Goal: Task Accomplishment & Management: Complete application form

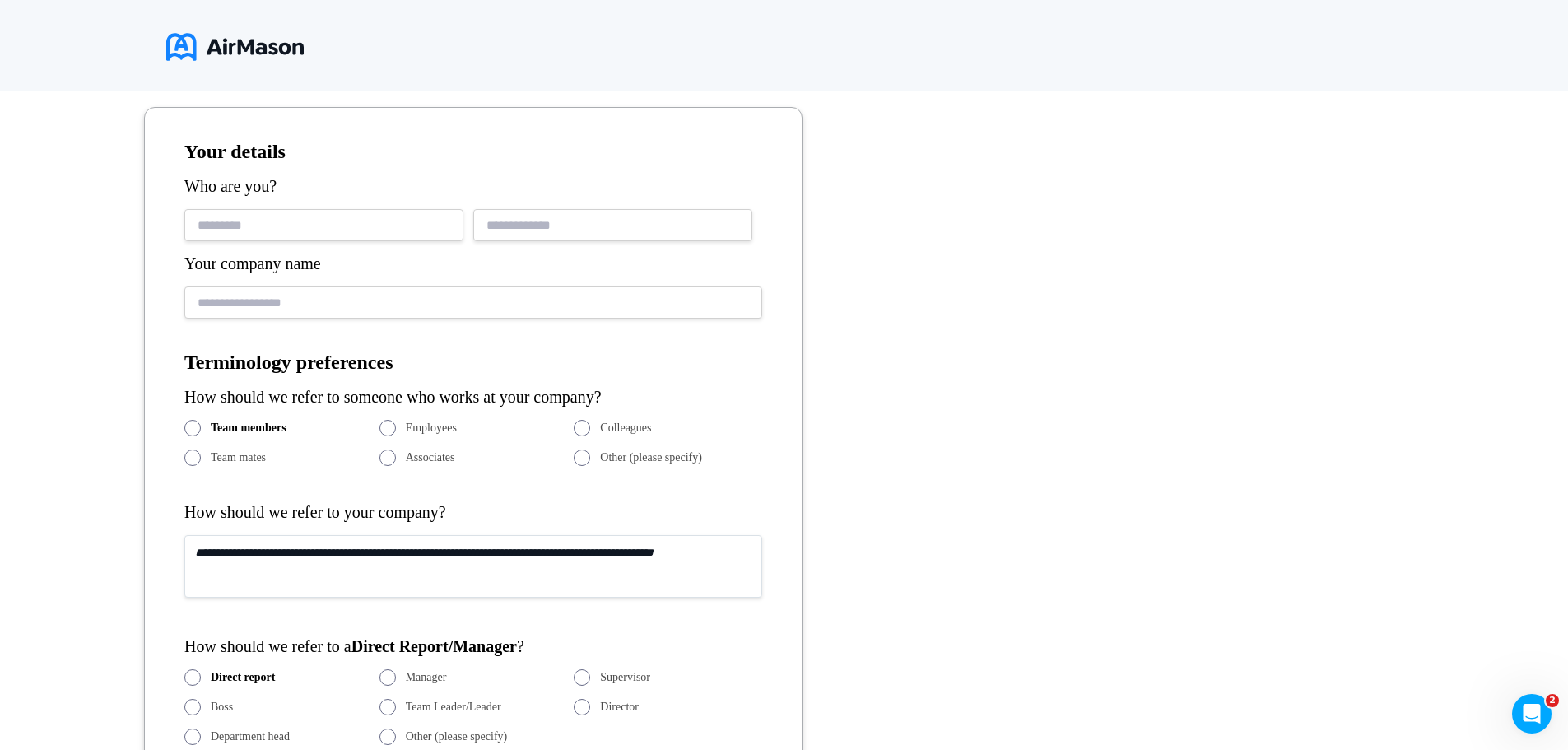
click at [292, 235] on input "text" at bounding box center [323, 226] width 279 height 32
type input "**********"
click at [297, 304] on input "*********" at bounding box center [473, 302] width 578 height 32
type input "******"
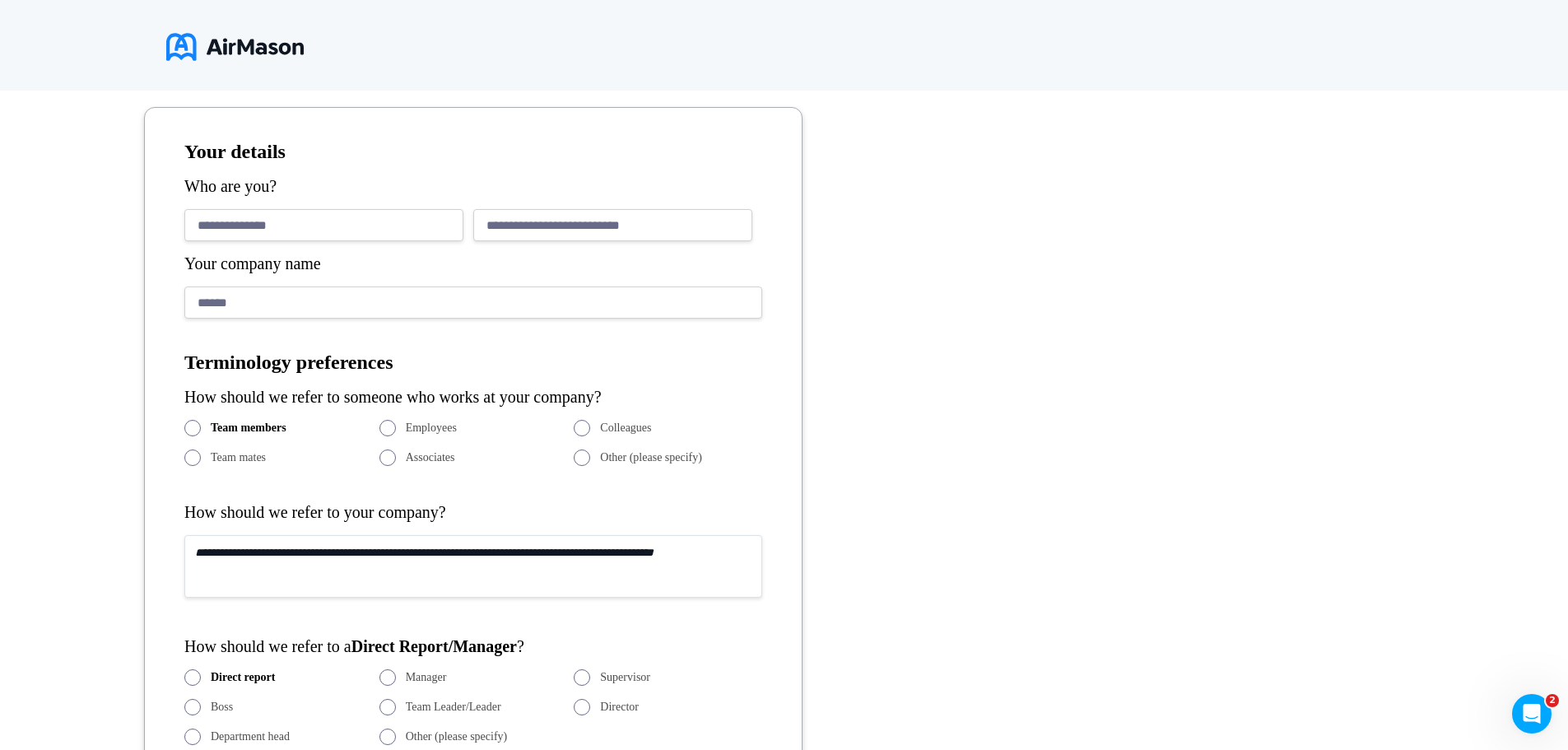
click at [354, 470] on div "**********" at bounding box center [473, 700] width 578 height 1119
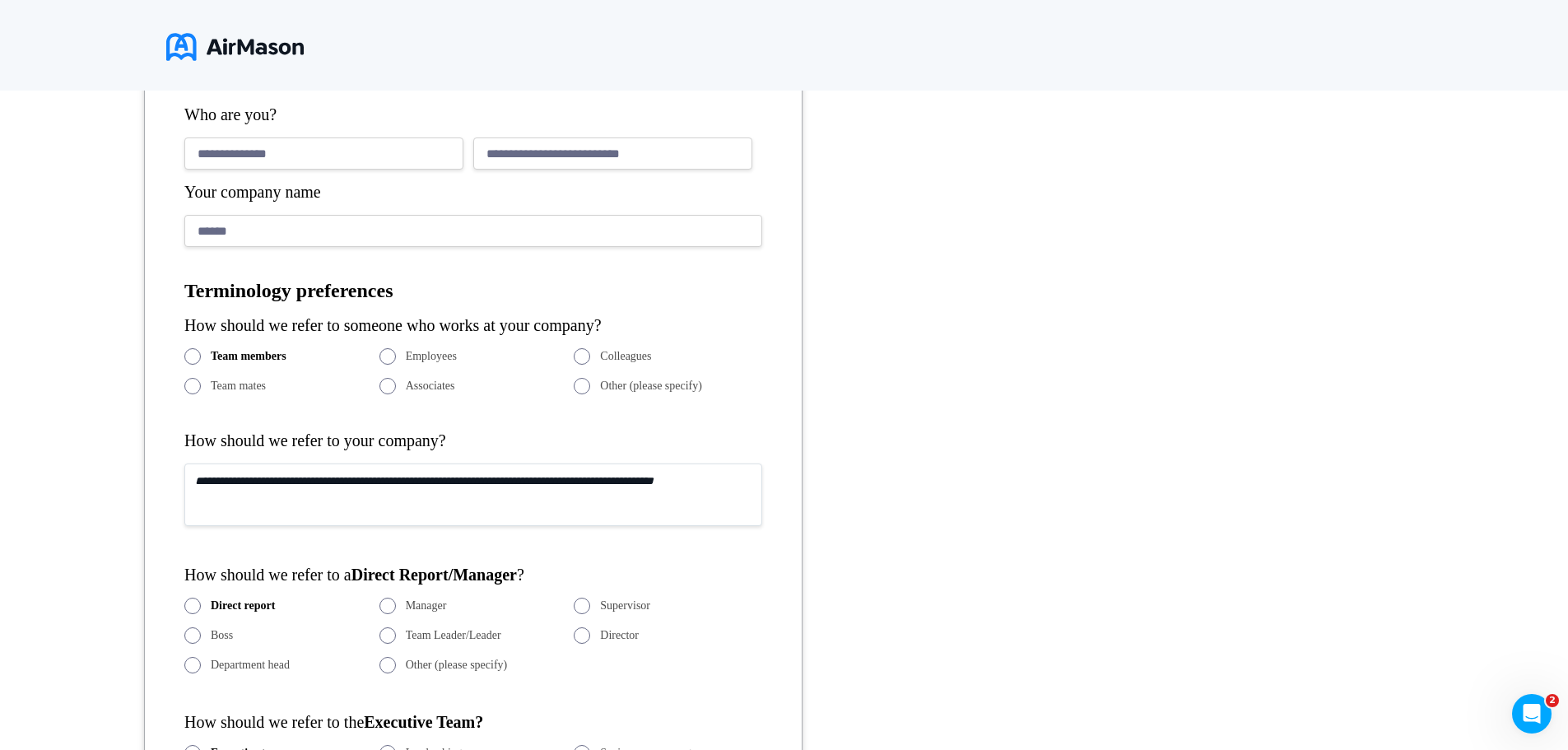
scroll to position [608, 0]
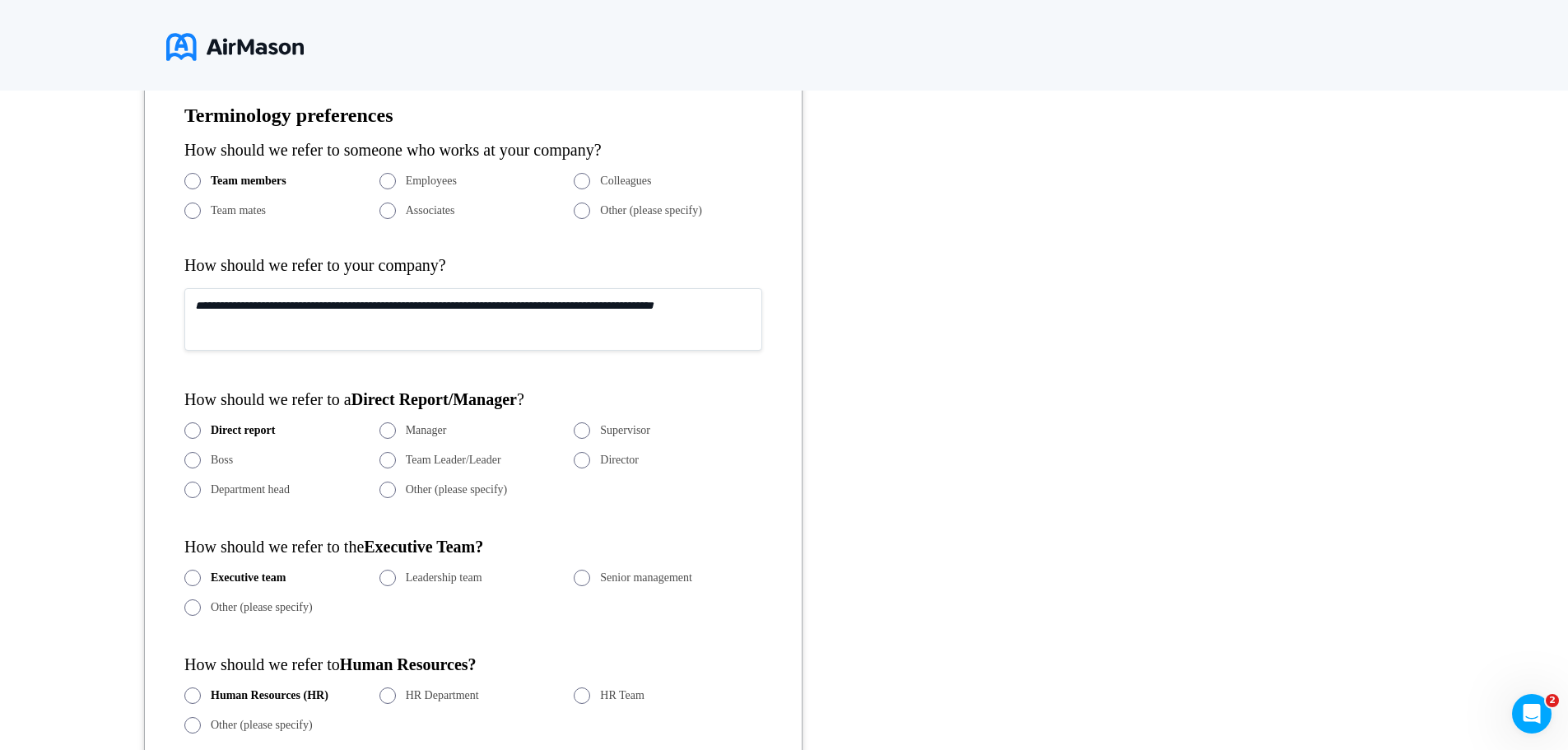
click at [240, 304] on textarea at bounding box center [473, 319] width 578 height 62
type textarea "*"
click at [218, 309] on textarea "**********" at bounding box center [473, 319] width 578 height 62
click at [589, 307] on textarea "**********" at bounding box center [473, 319] width 578 height 62
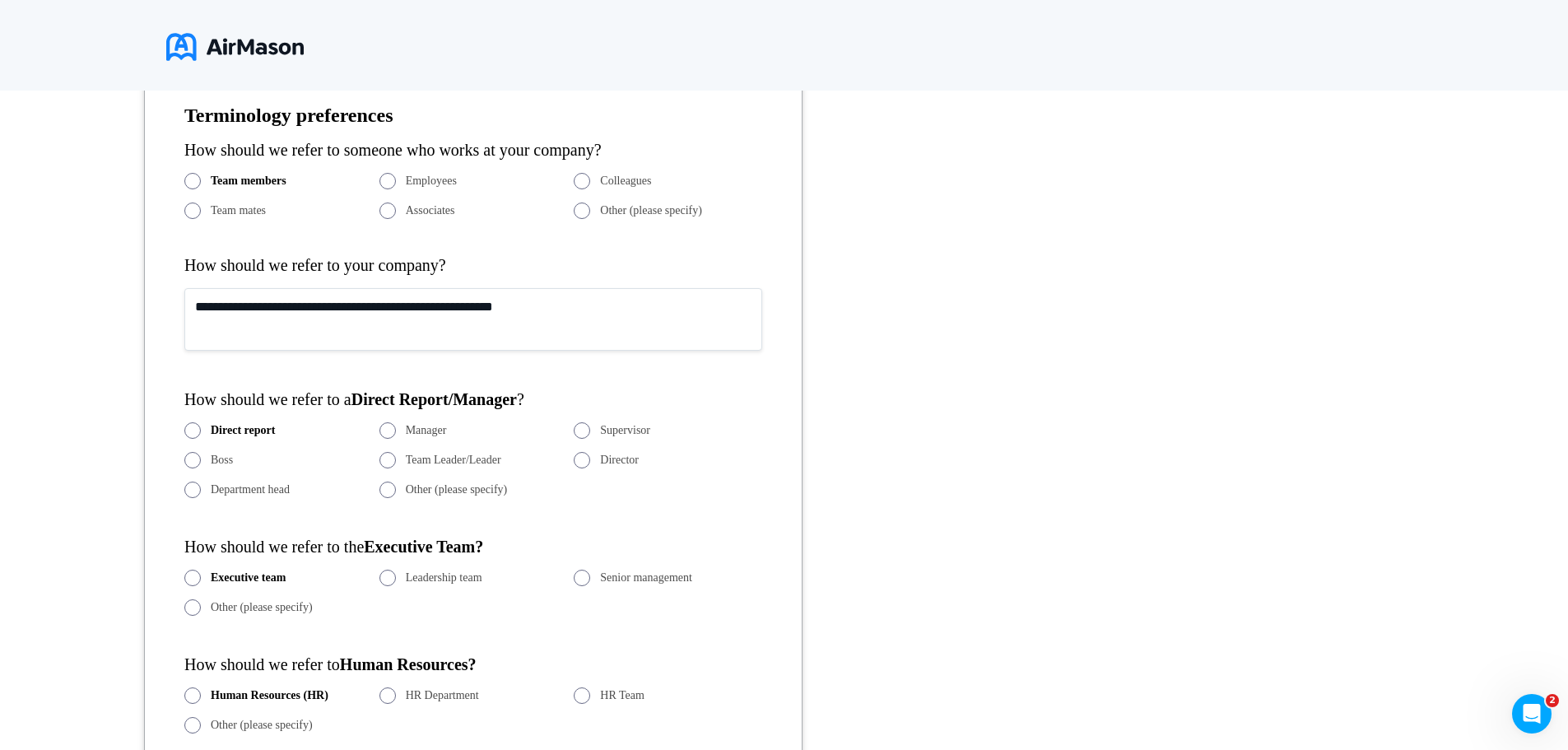
type textarea "**********"
click at [391, 180] on span at bounding box center [387, 181] width 16 height 16
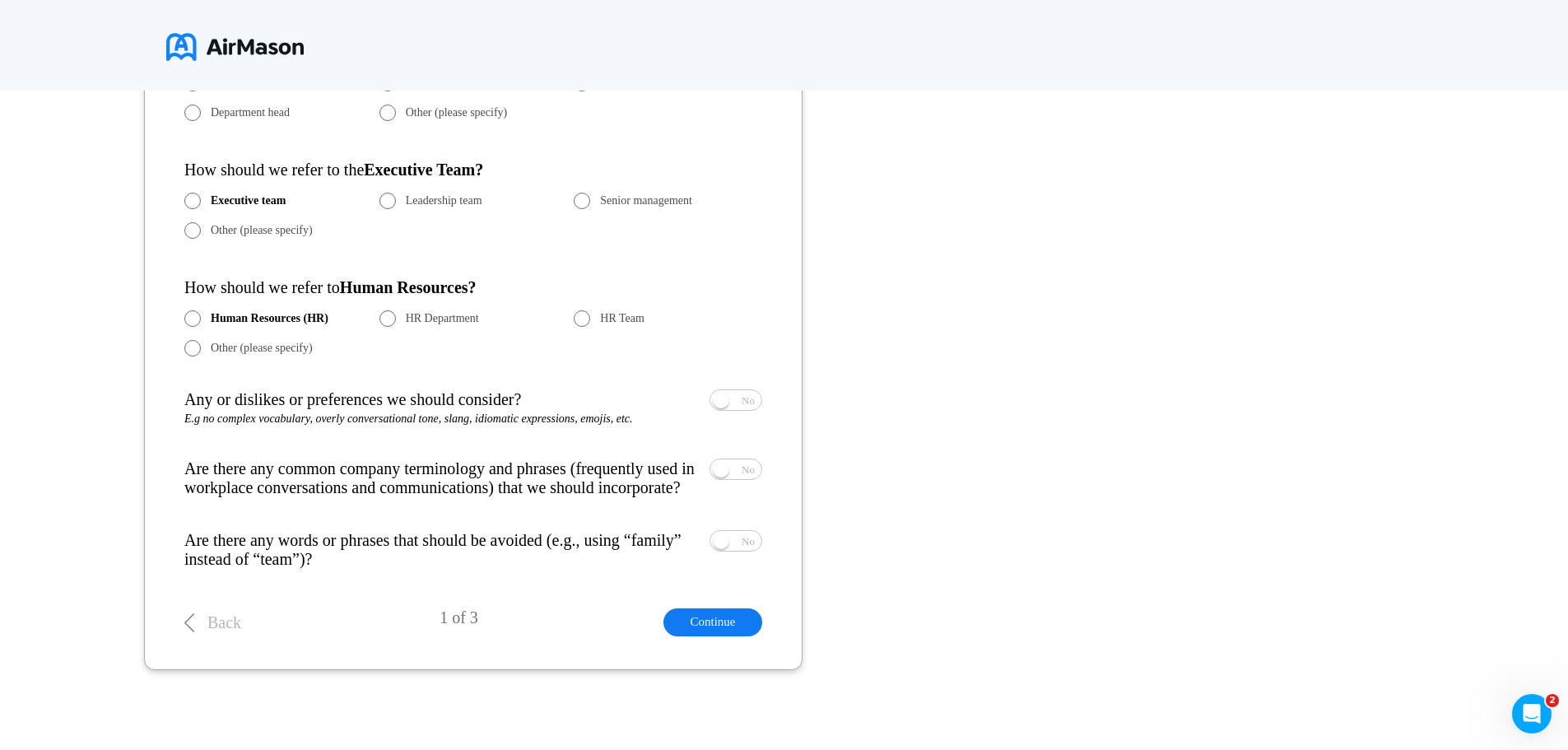
scroll to position [1008, 0]
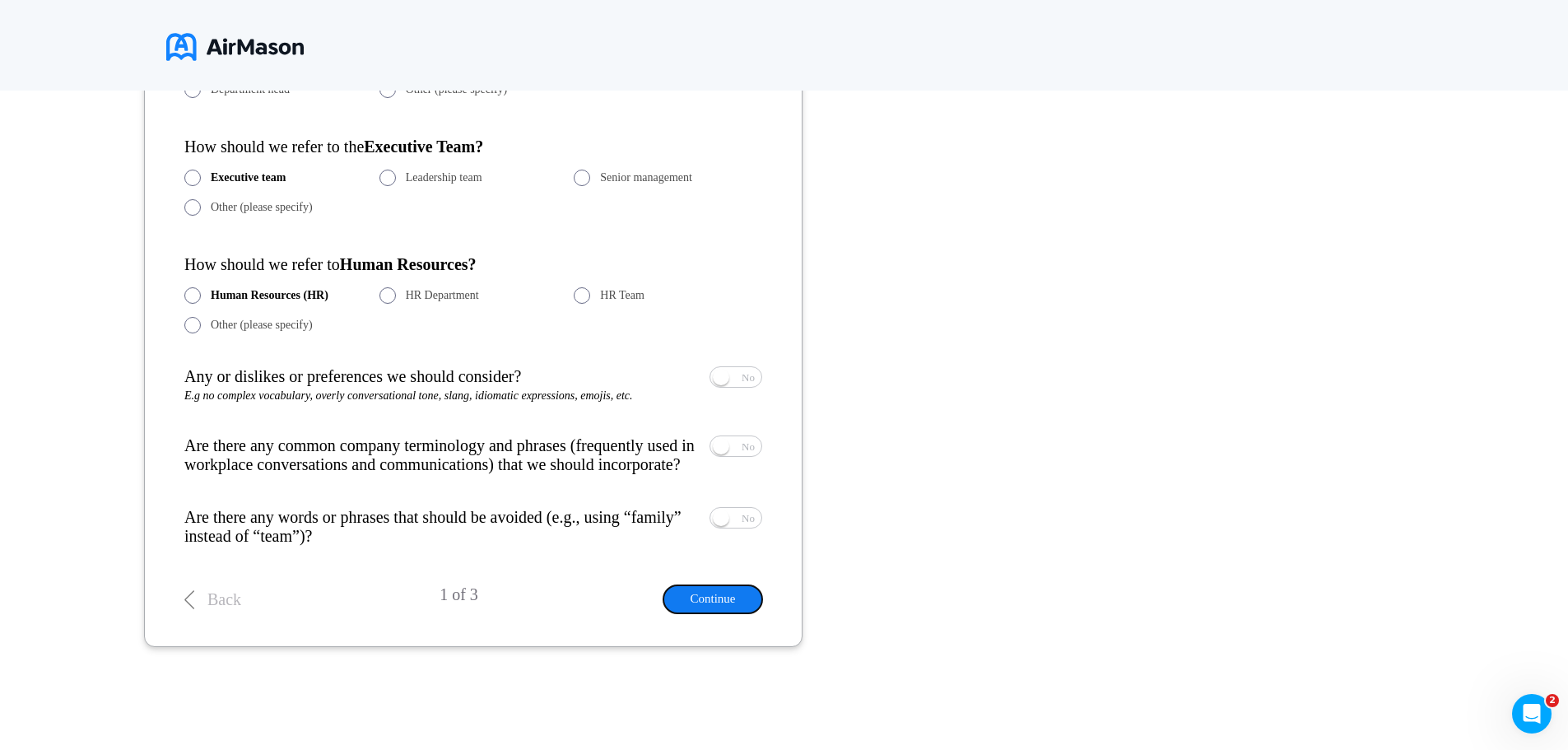
click at [714, 602] on button "Continue" at bounding box center [713, 599] width 99 height 27
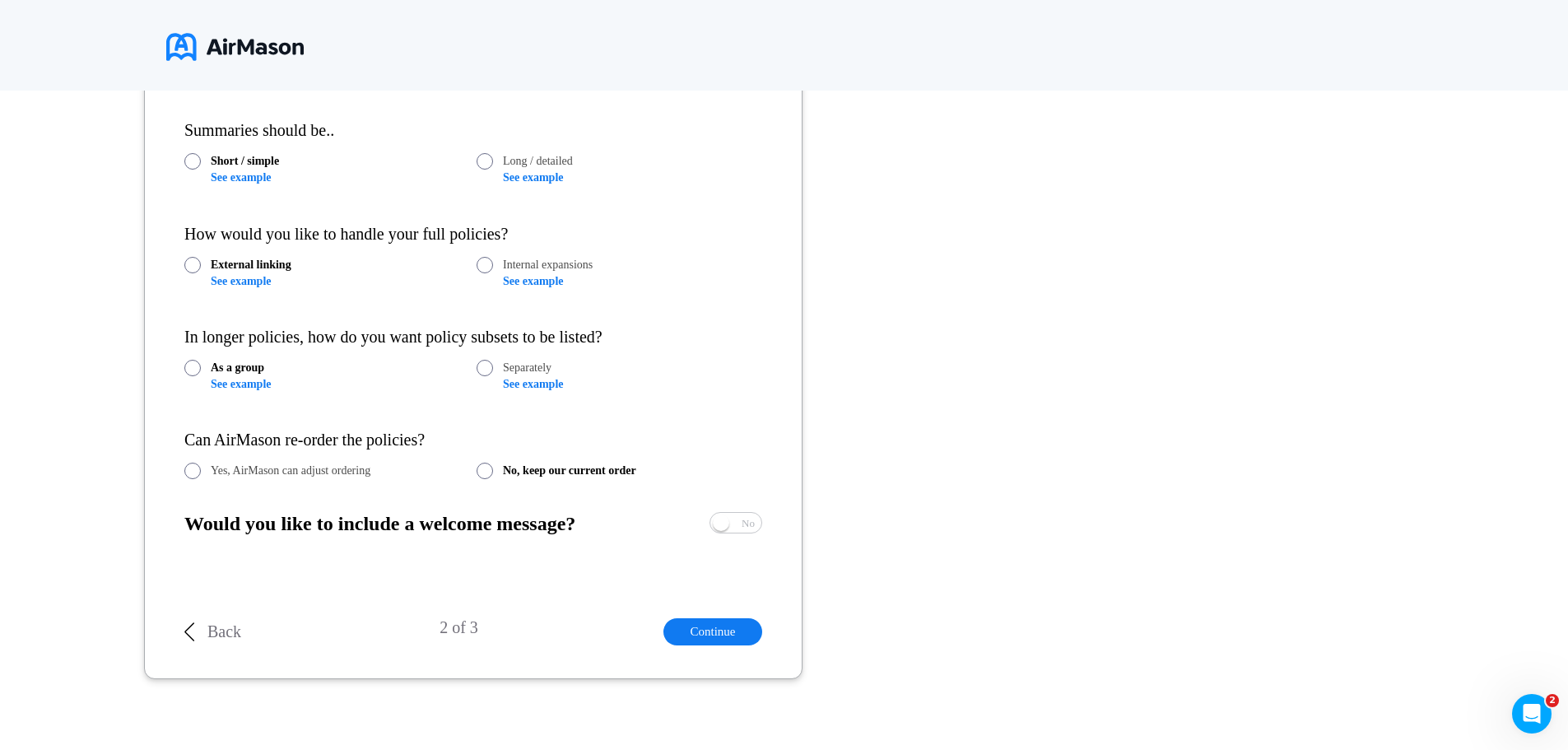
scroll to position [361, 0]
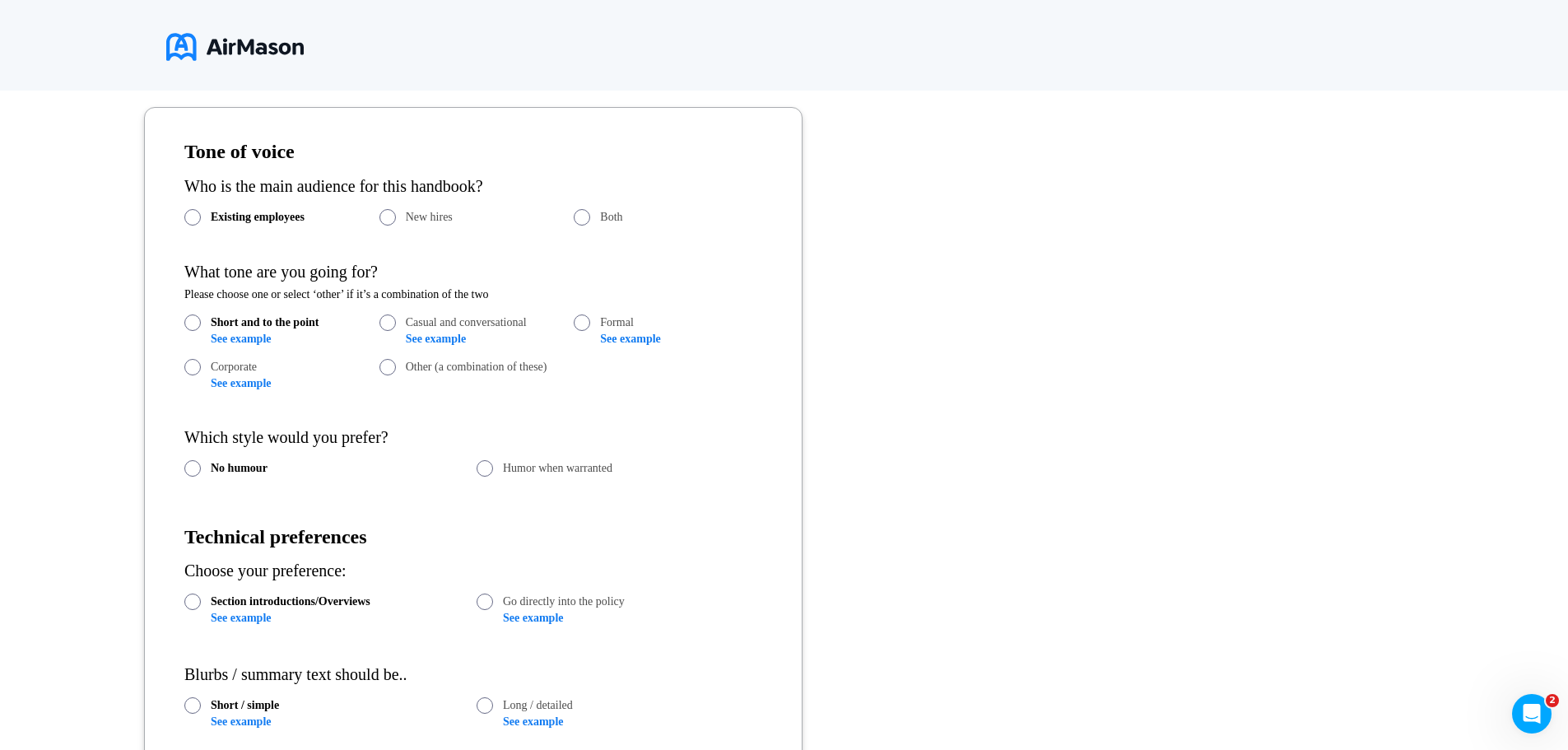
click at [592, 215] on label "Both" at bounding box center [668, 217] width 188 height 16
click at [244, 338] on link "See example" at bounding box center [241, 339] width 60 height 13
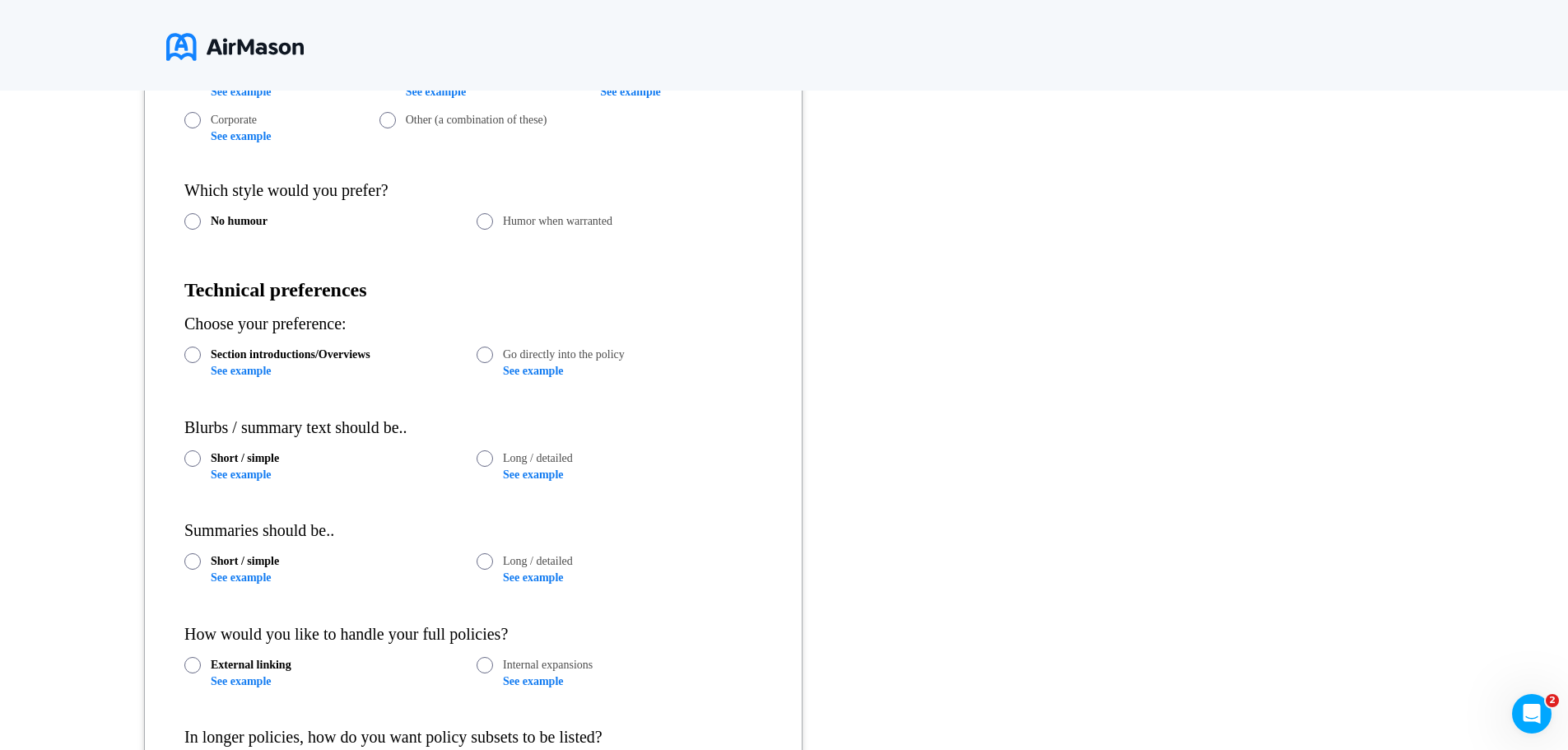
scroll to position [690, 0]
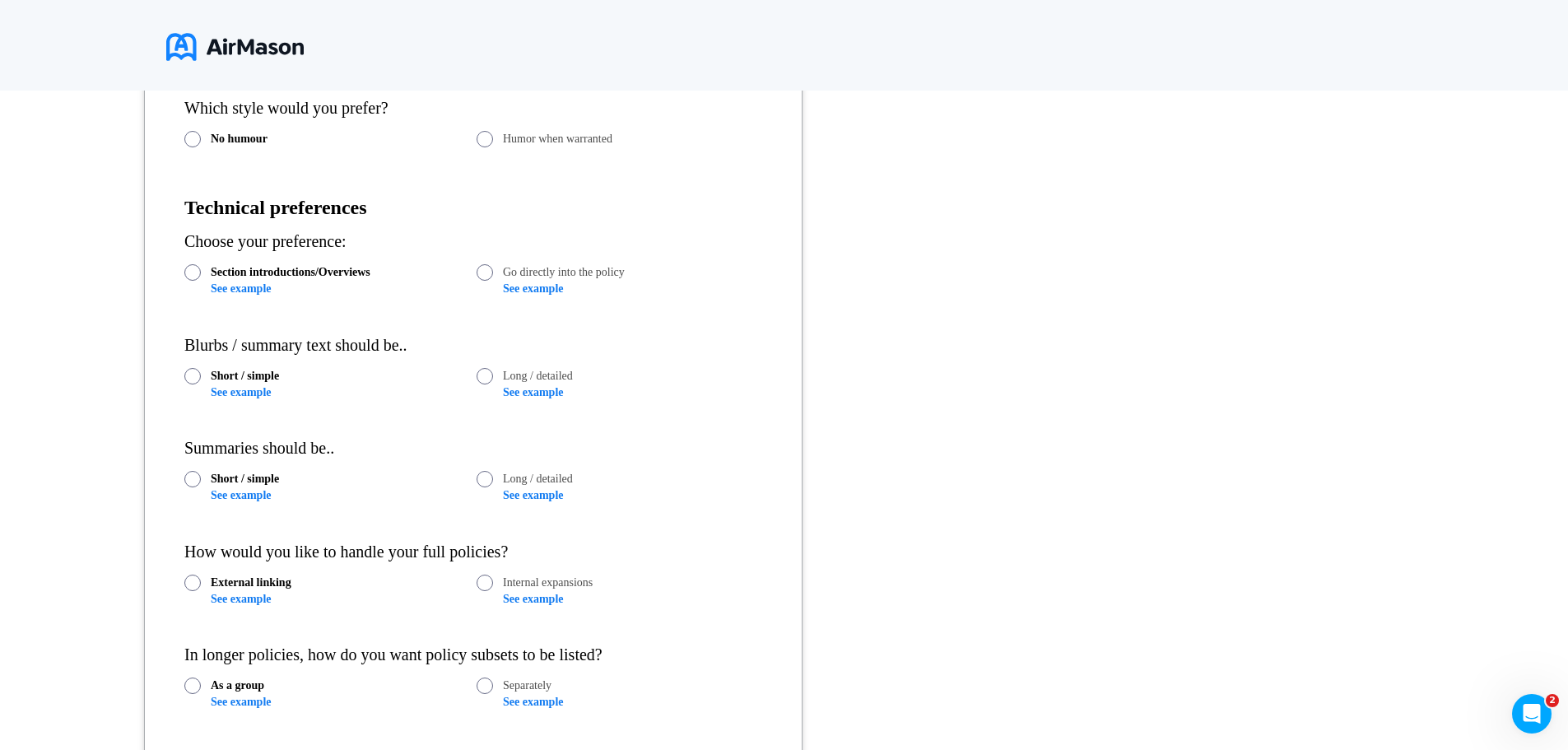
click at [236, 292] on link "See example" at bounding box center [241, 288] width 60 height 13
click at [250, 397] on link "See example" at bounding box center [241, 392] width 60 height 13
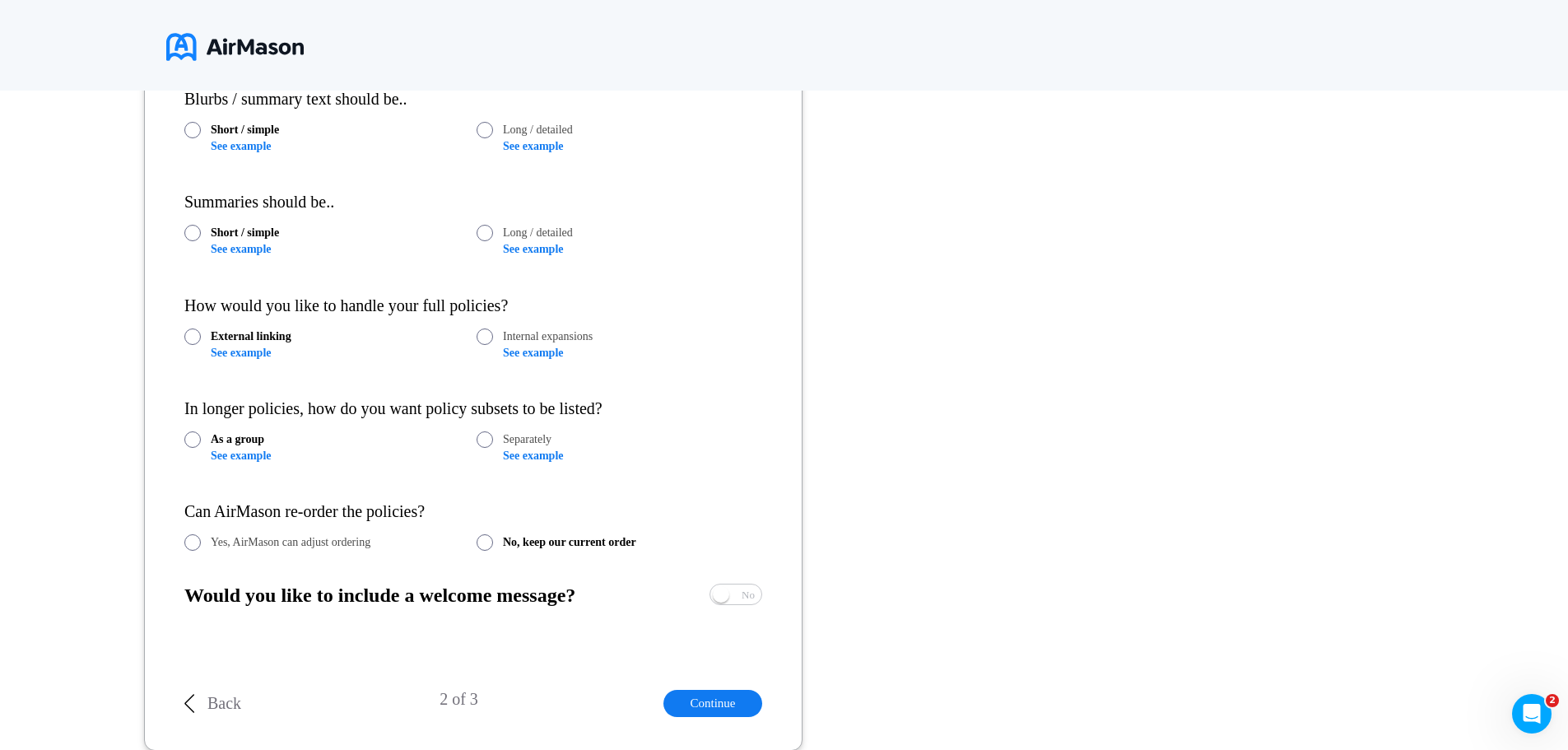
scroll to position [937, 0]
click at [232, 350] on link "See example" at bounding box center [241, 351] width 60 height 13
click at [529, 355] on link "See example" at bounding box center [533, 351] width 60 height 13
click at [529, 349] on link "See example" at bounding box center [533, 351] width 60 height 13
click at [238, 455] on link "See example" at bounding box center [241, 454] width 60 height 13
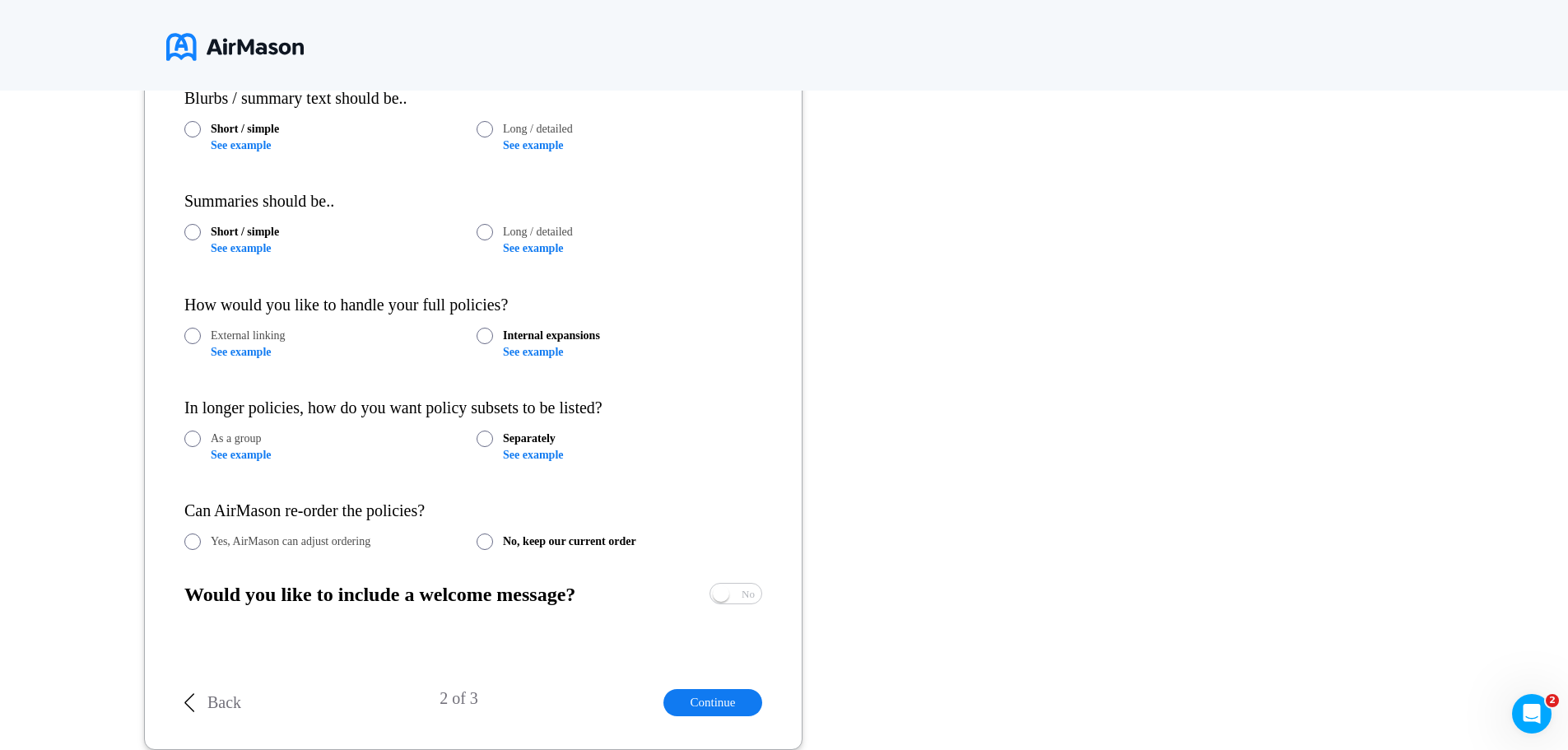
click at [538, 456] on link "See example" at bounding box center [533, 454] width 60 height 13
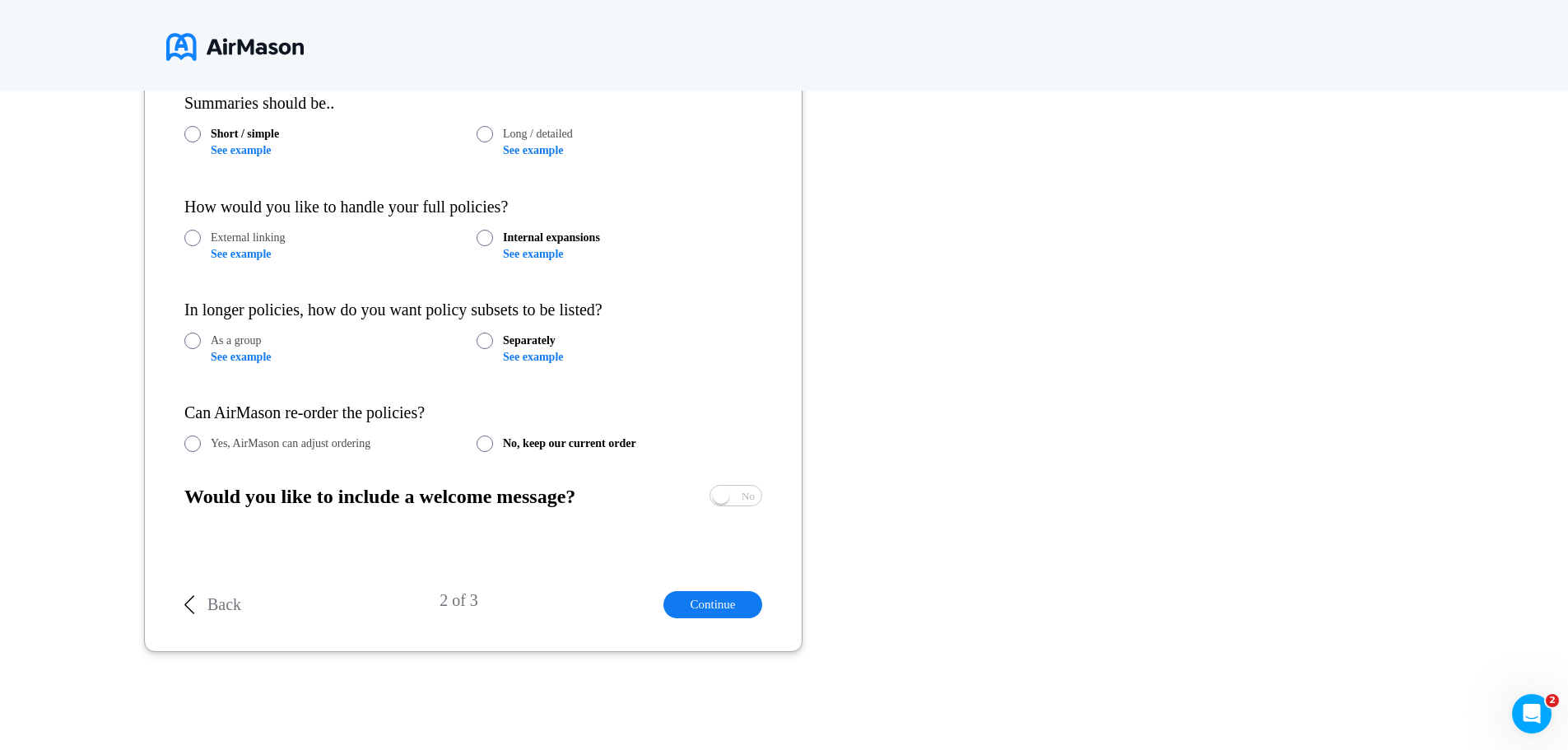
scroll to position [1040, 0]
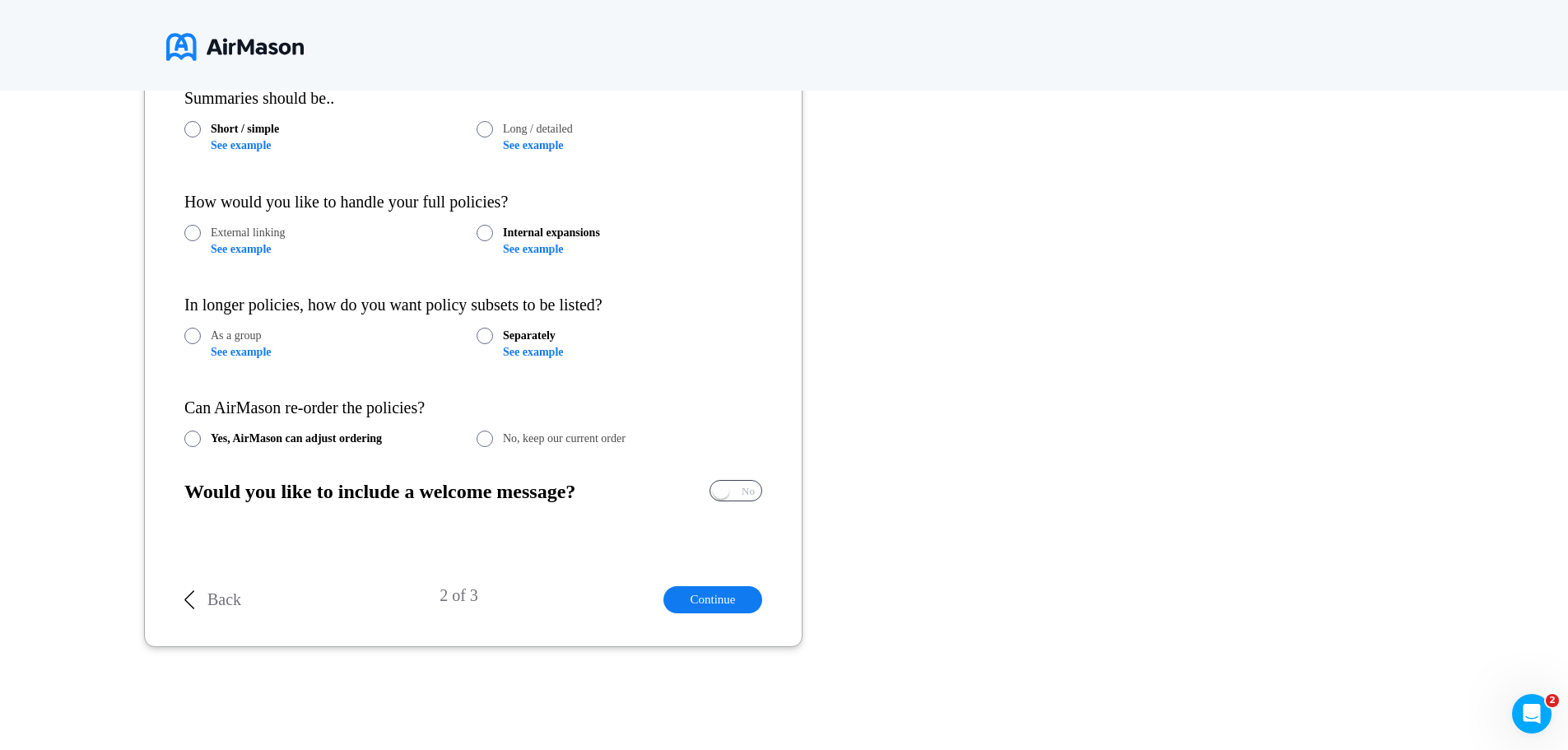
click at [735, 492] on span "Yes No" at bounding box center [735, 490] width 51 height 19
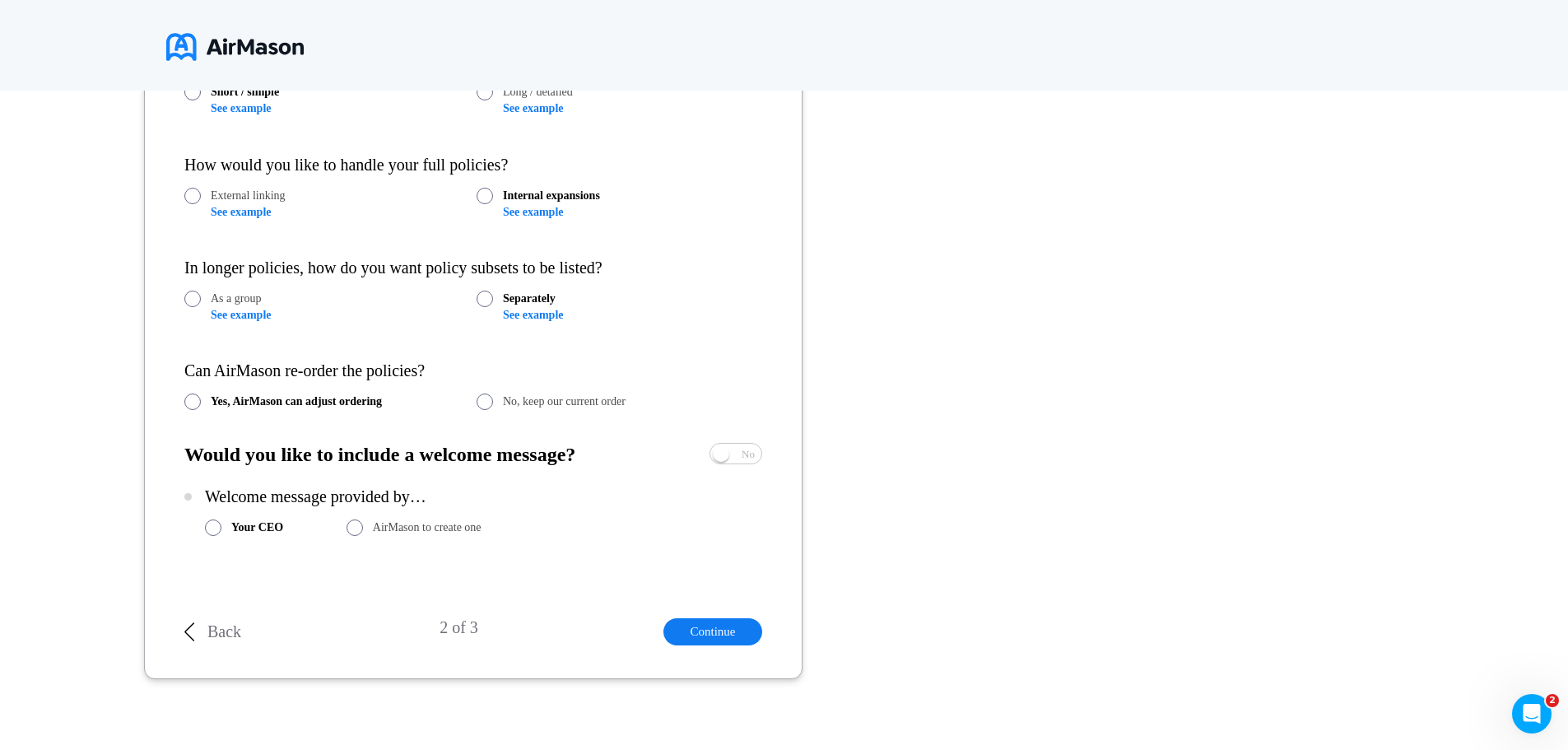
scroll to position [1109, 0]
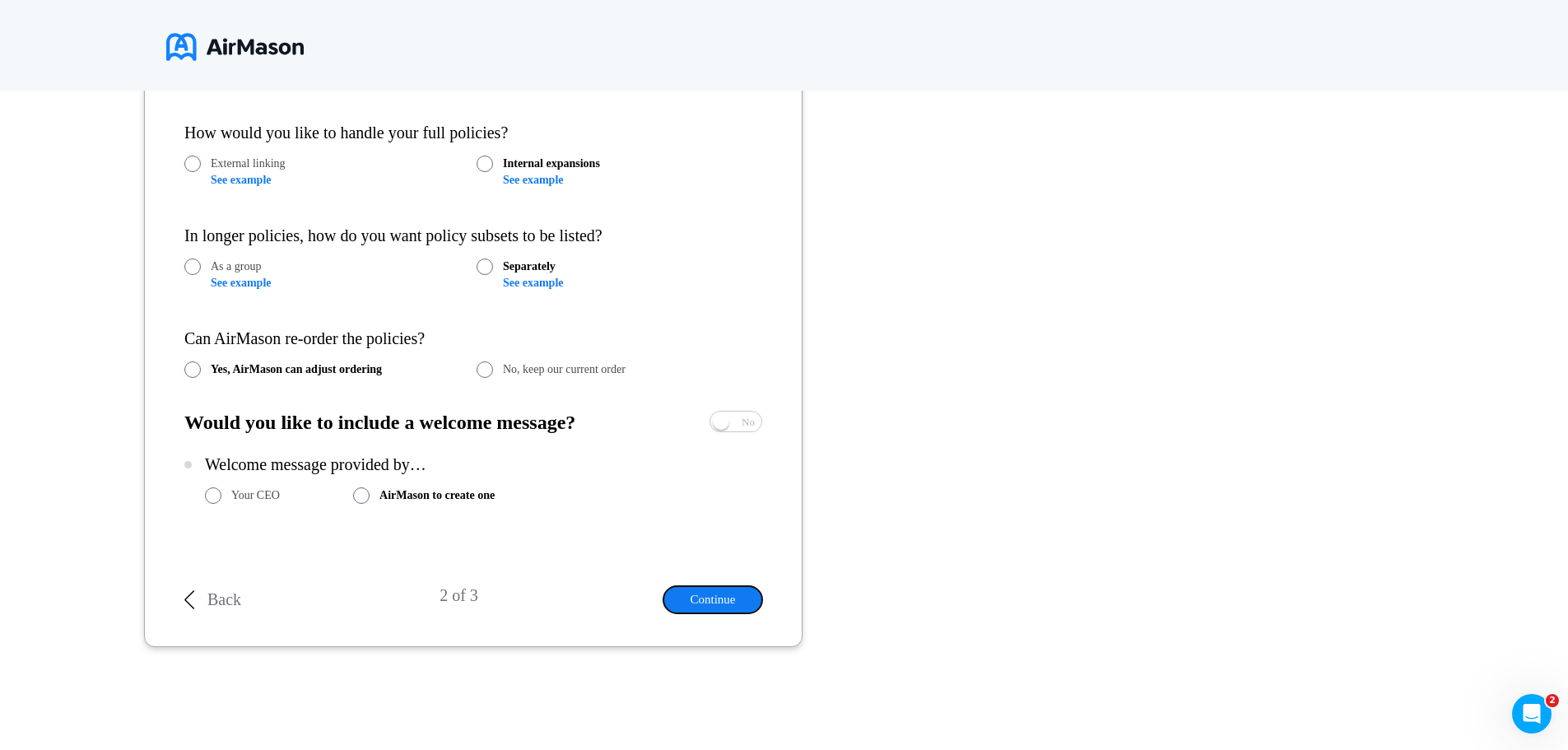
click at [733, 599] on button "Continue" at bounding box center [713, 600] width 99 height 27
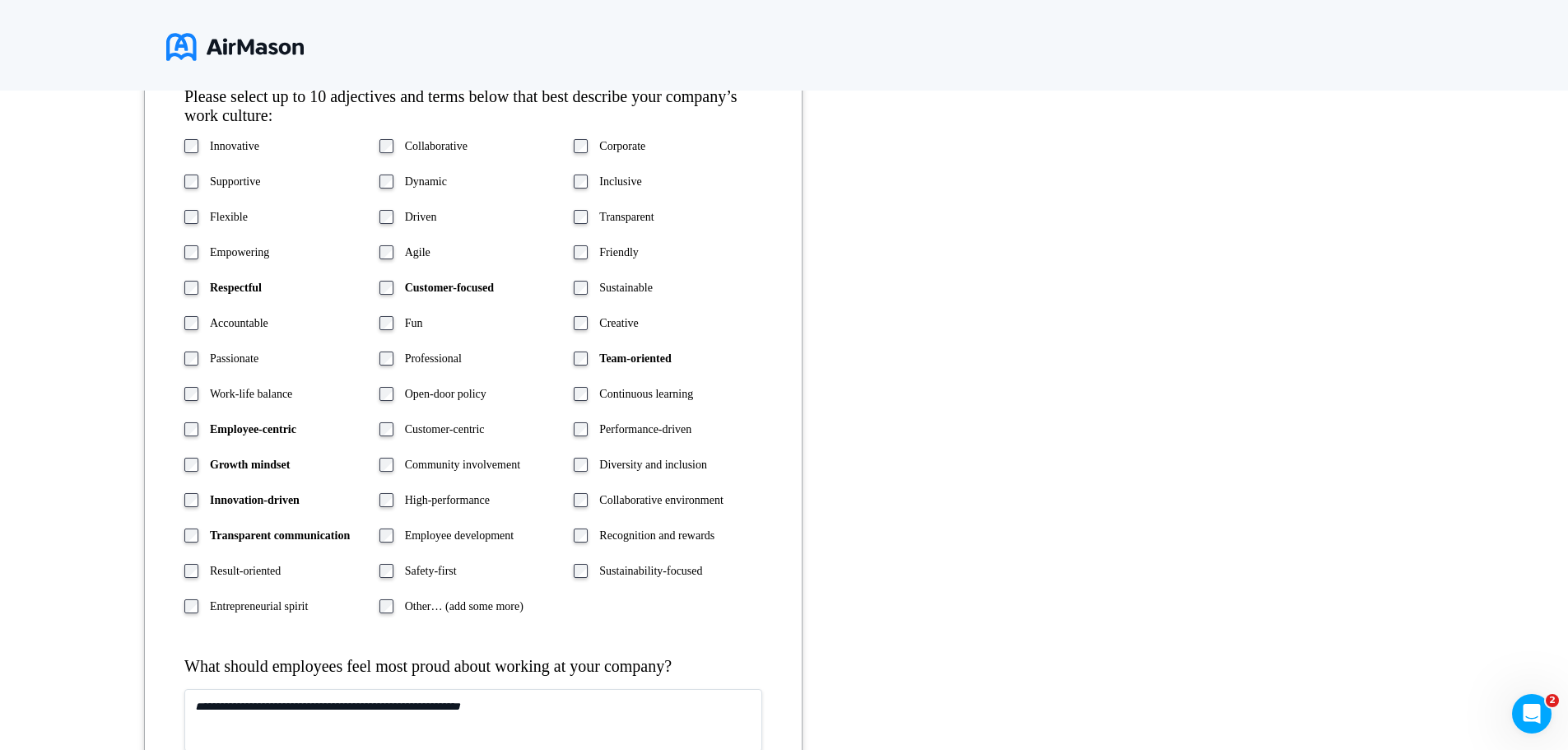
scroll to position [438, 0]
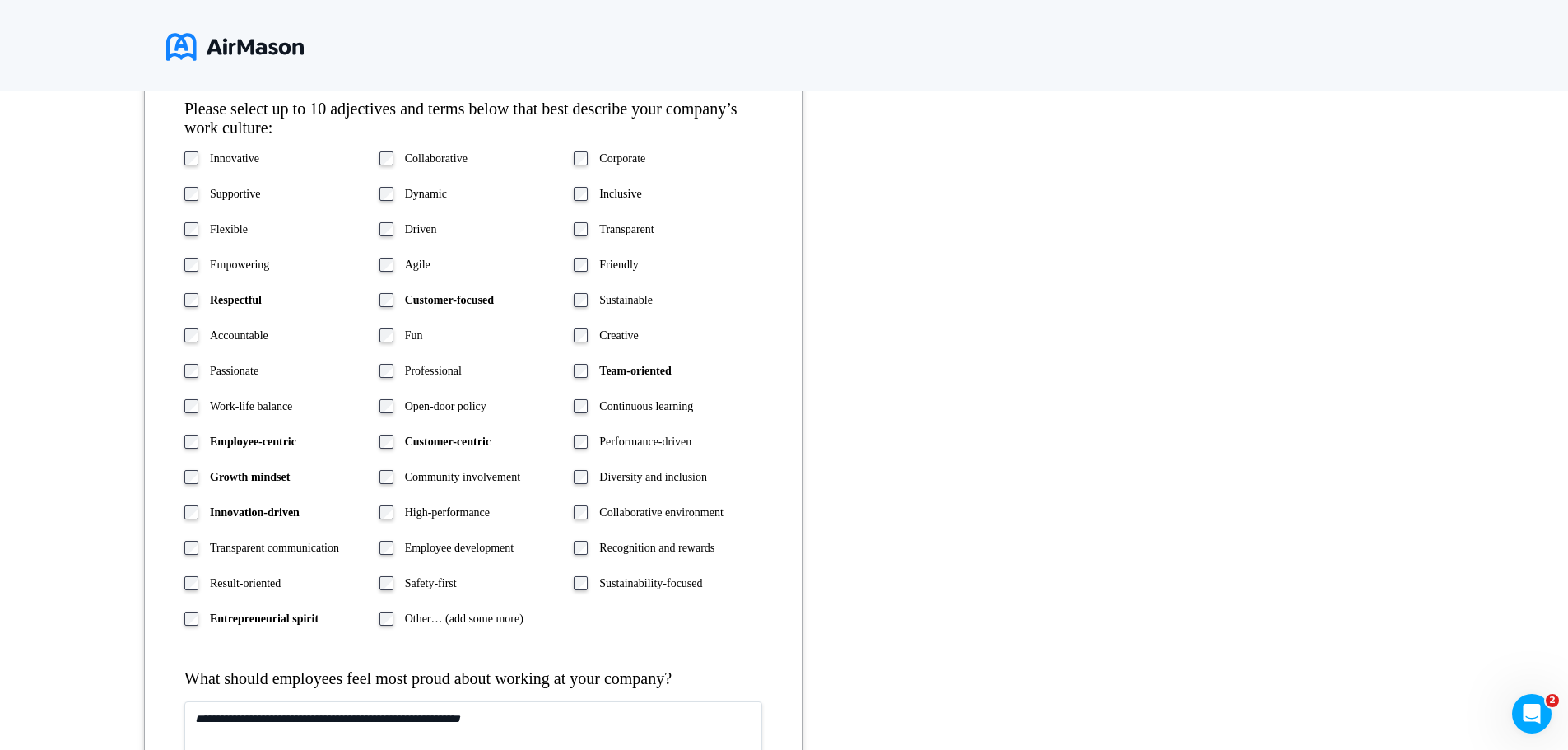
click at [383, 432] on div "Innovative Collaborative Corporate Supportive Dynamic Inclusive Flexible Driven…" at bounding box center [473, 391] width 578 height 482
click at [395, 439] on div "Customer-centric" at bounding box center [473, 442] width 188 height 16
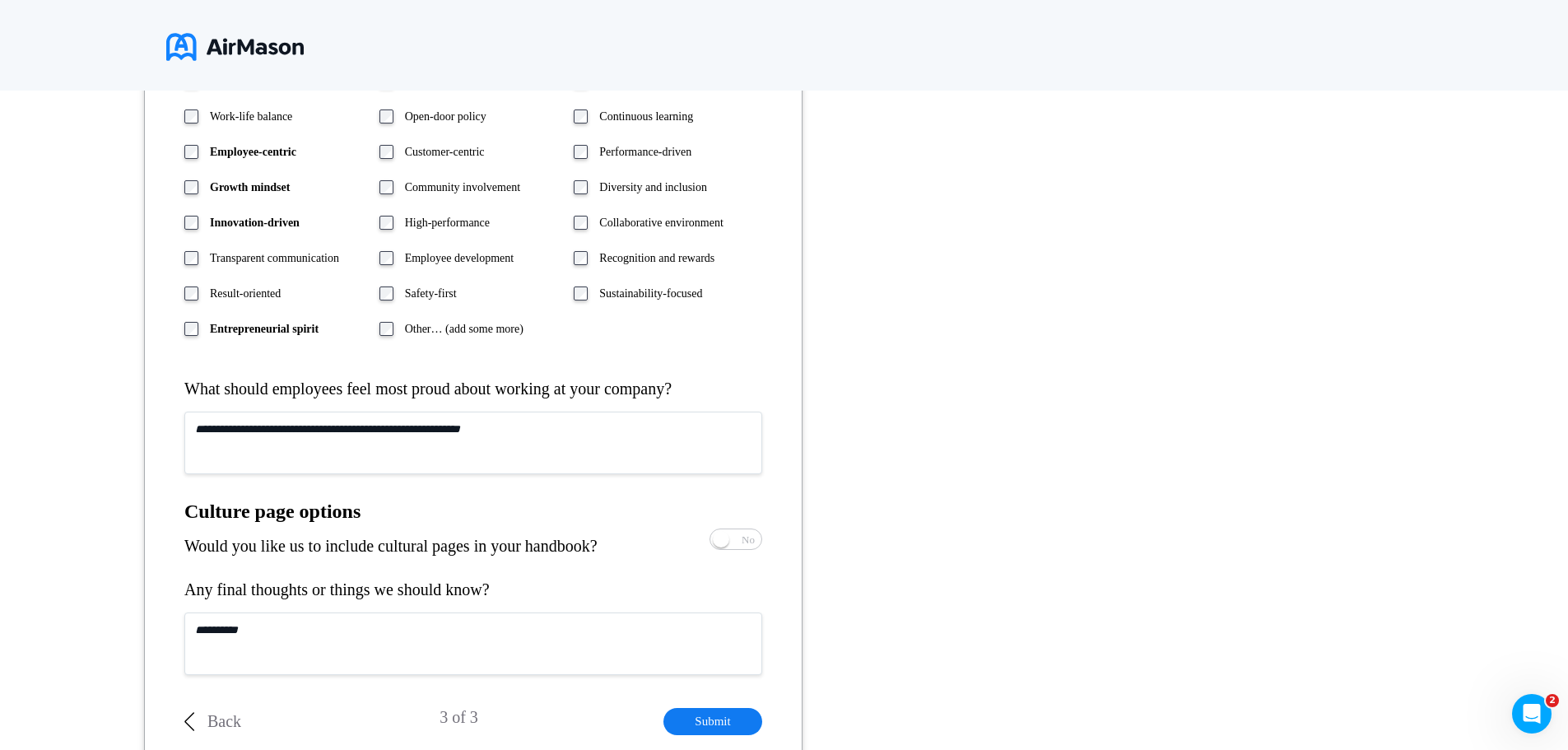
scroll to position [850, 0]
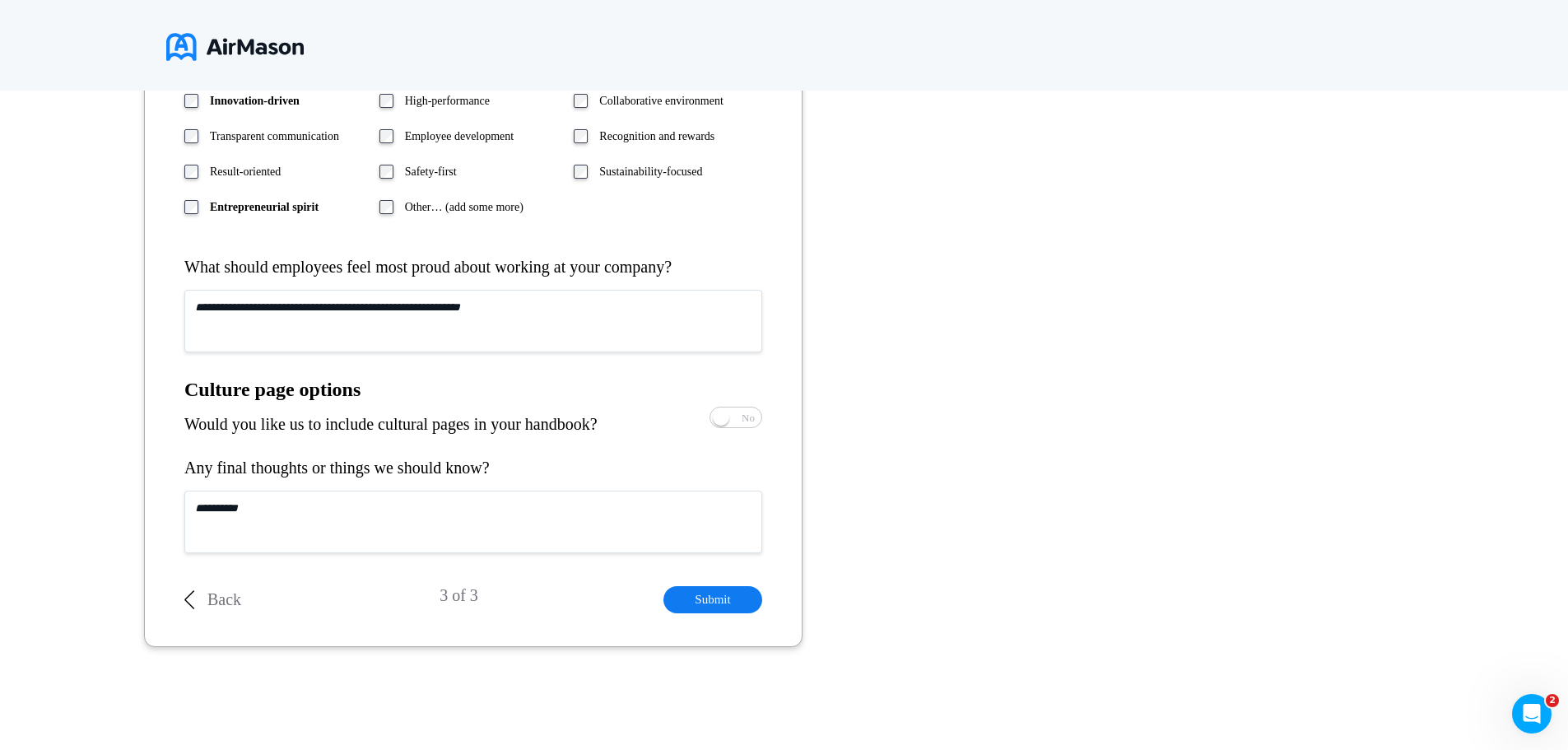
click at [207, 601] on div "Back" at bounding box center [212, 600] width 57 height 27
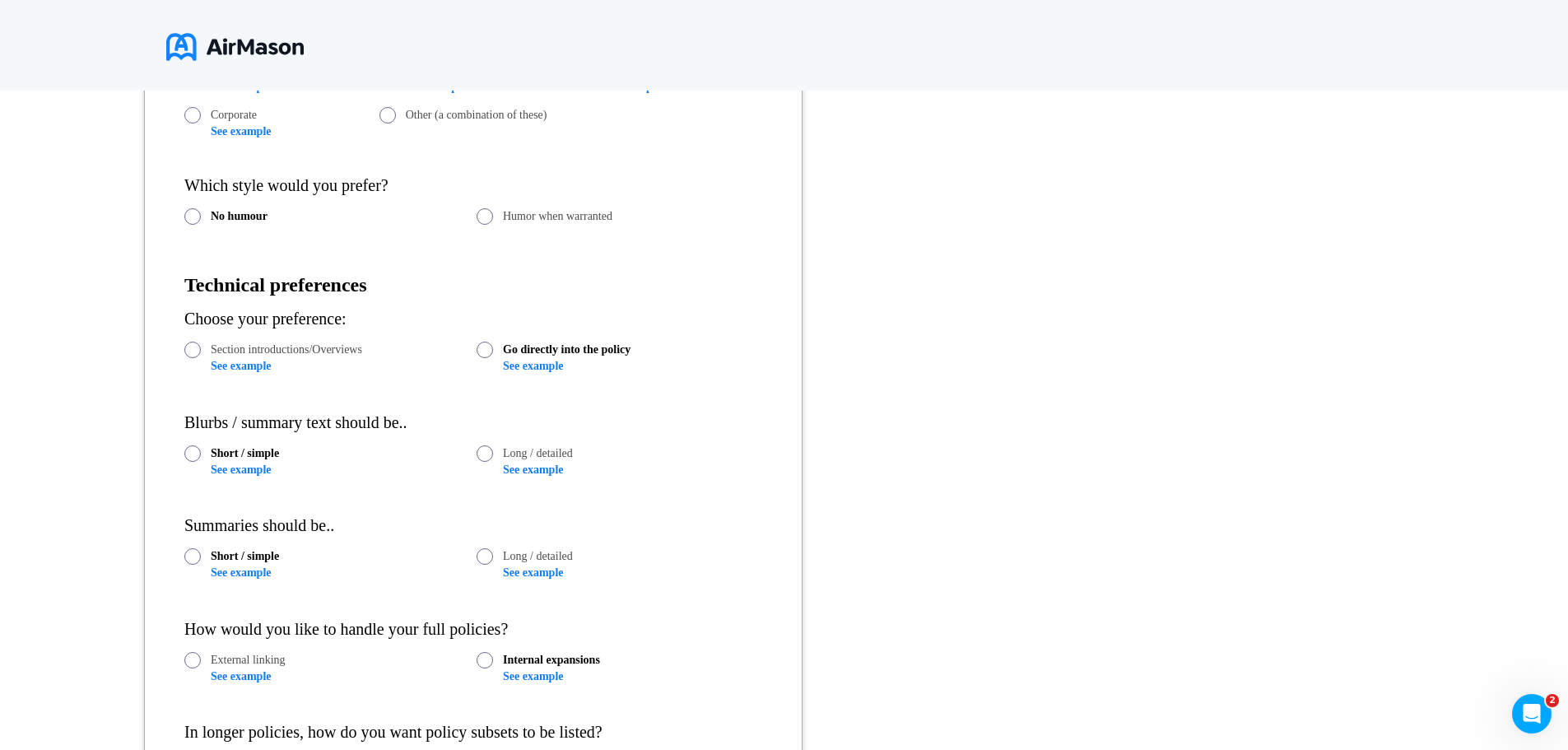
drag, startPoint x: 317, startPoint y: 655, endPoint x: 316, endPoint y: 675, distance: 20.0
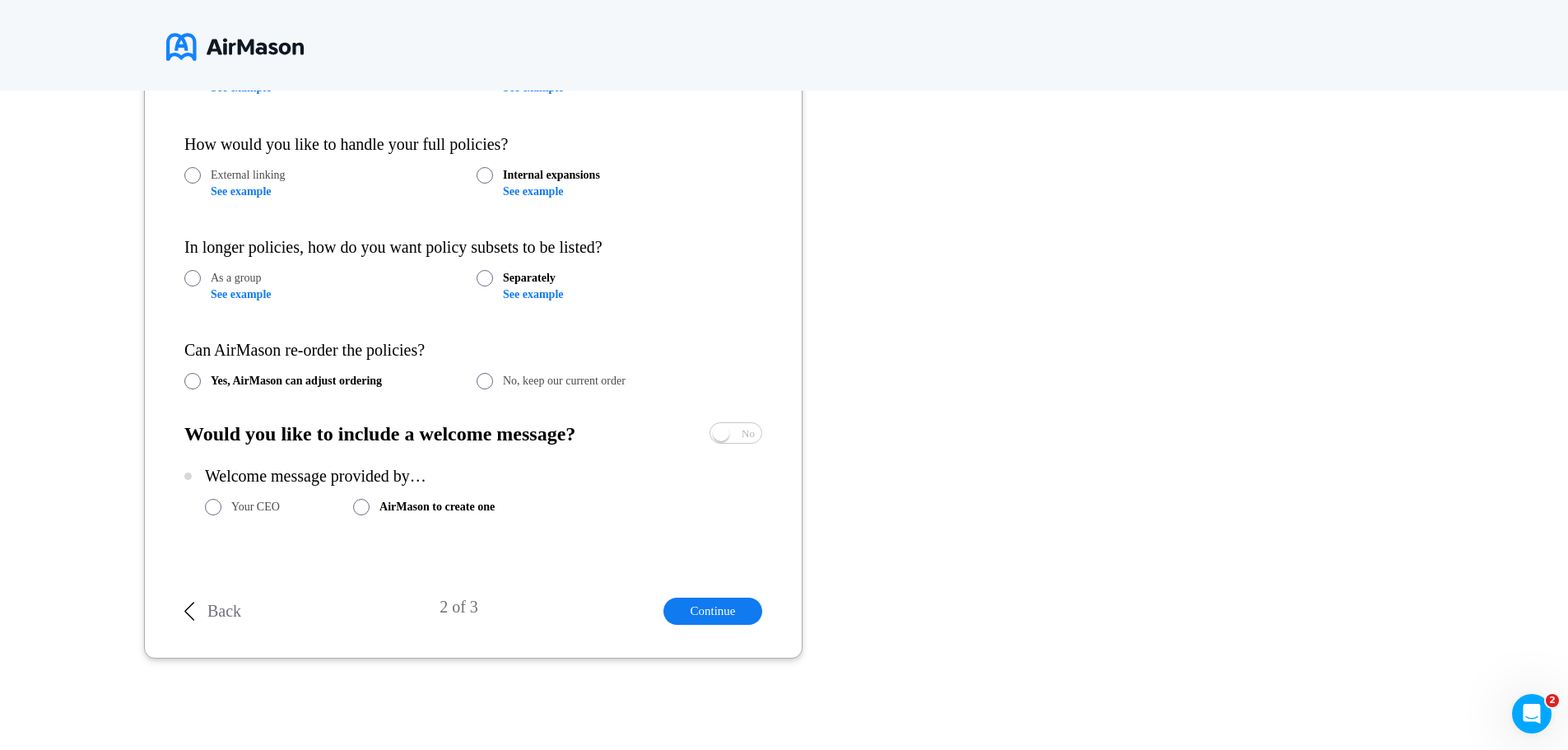
scroll to position [1109, 0]
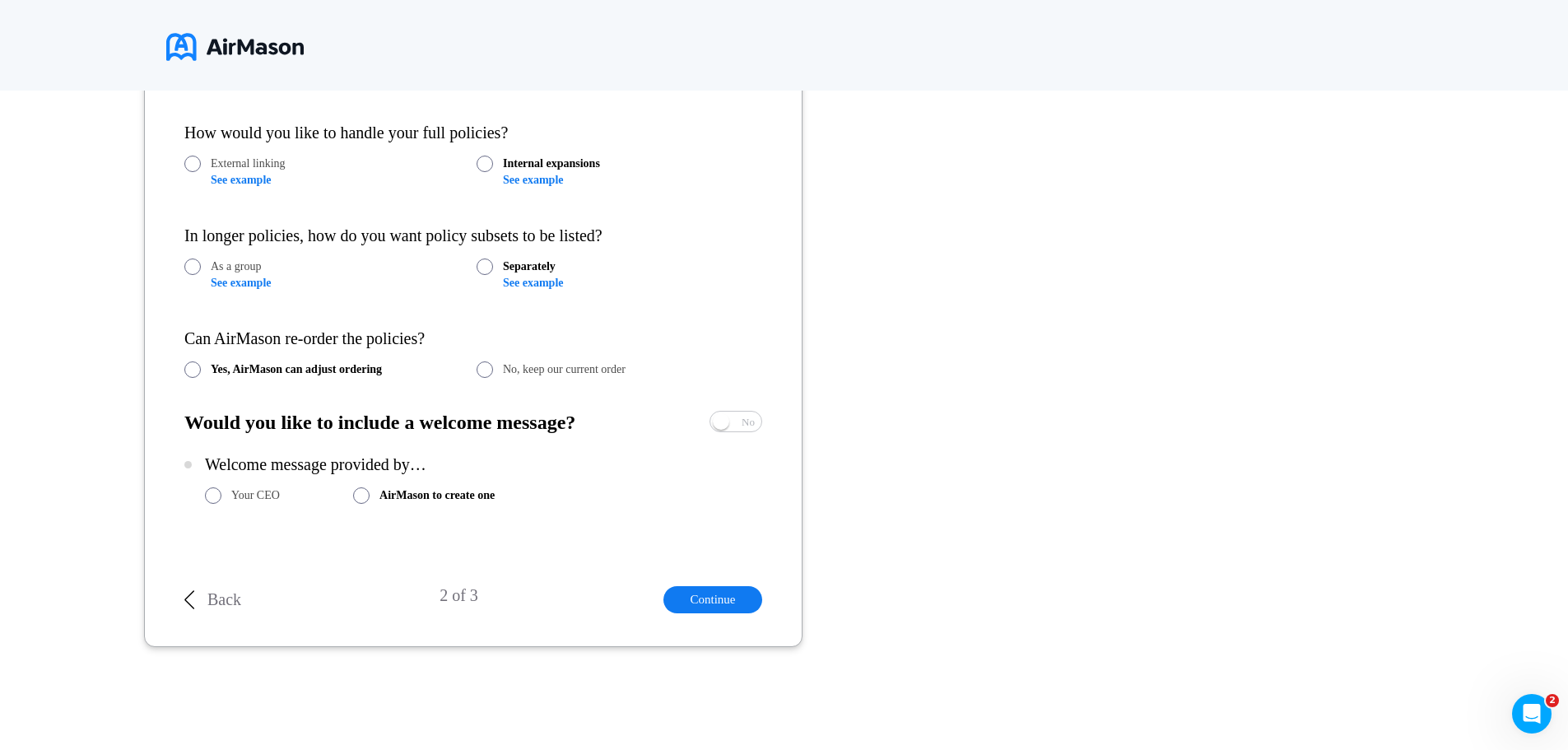
click at [173, 613] on form "**********" at bounding box center [474, 3] width 659 height 1289
click at [195, 600] on div "Back" at bounding box center [212, 600] width 57 height 27
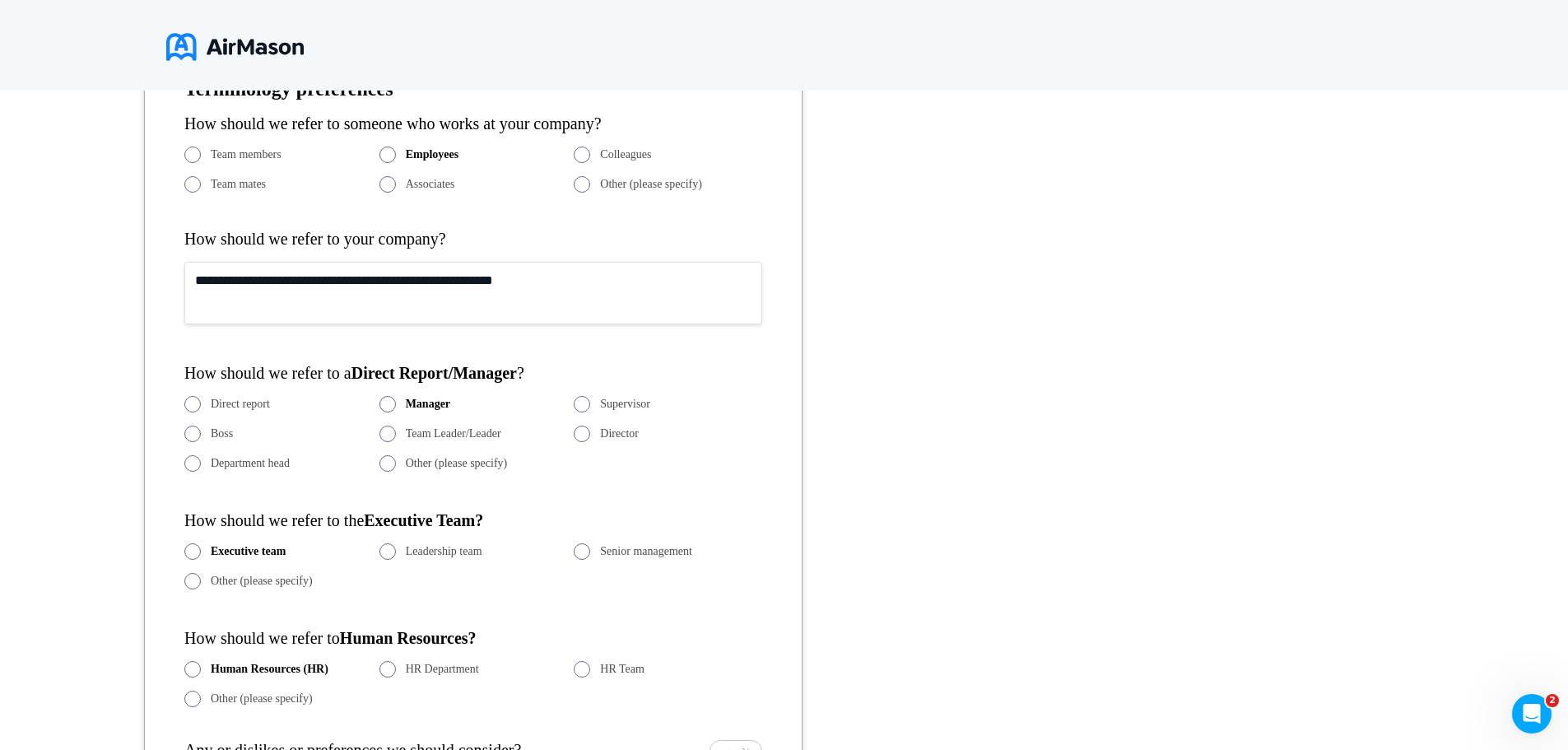
scroll to position [608, 0]
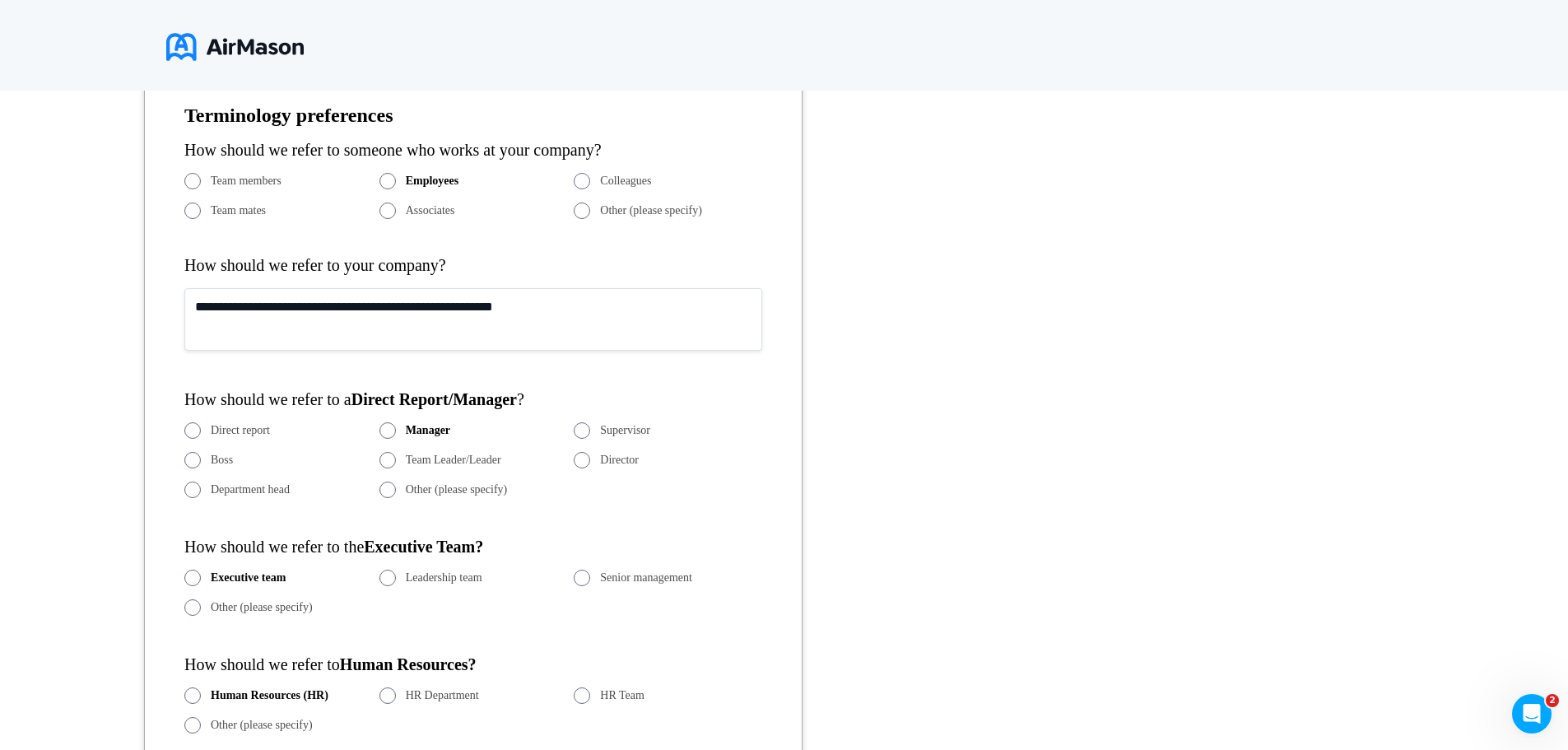
click at [427, 306] on textarea "**********" at bounding box center [473, 319] width 578 height 62
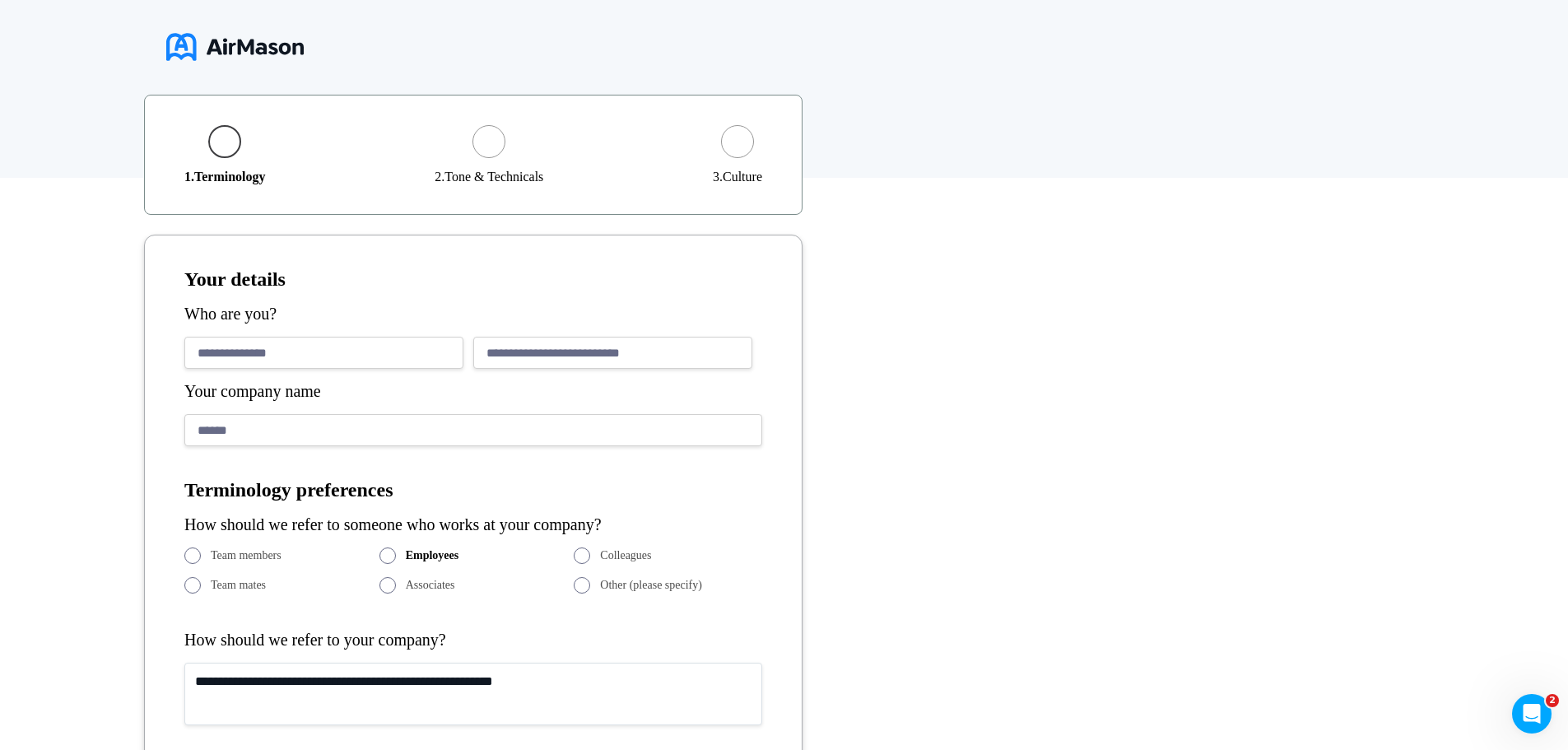
scroll to position [196, 0]
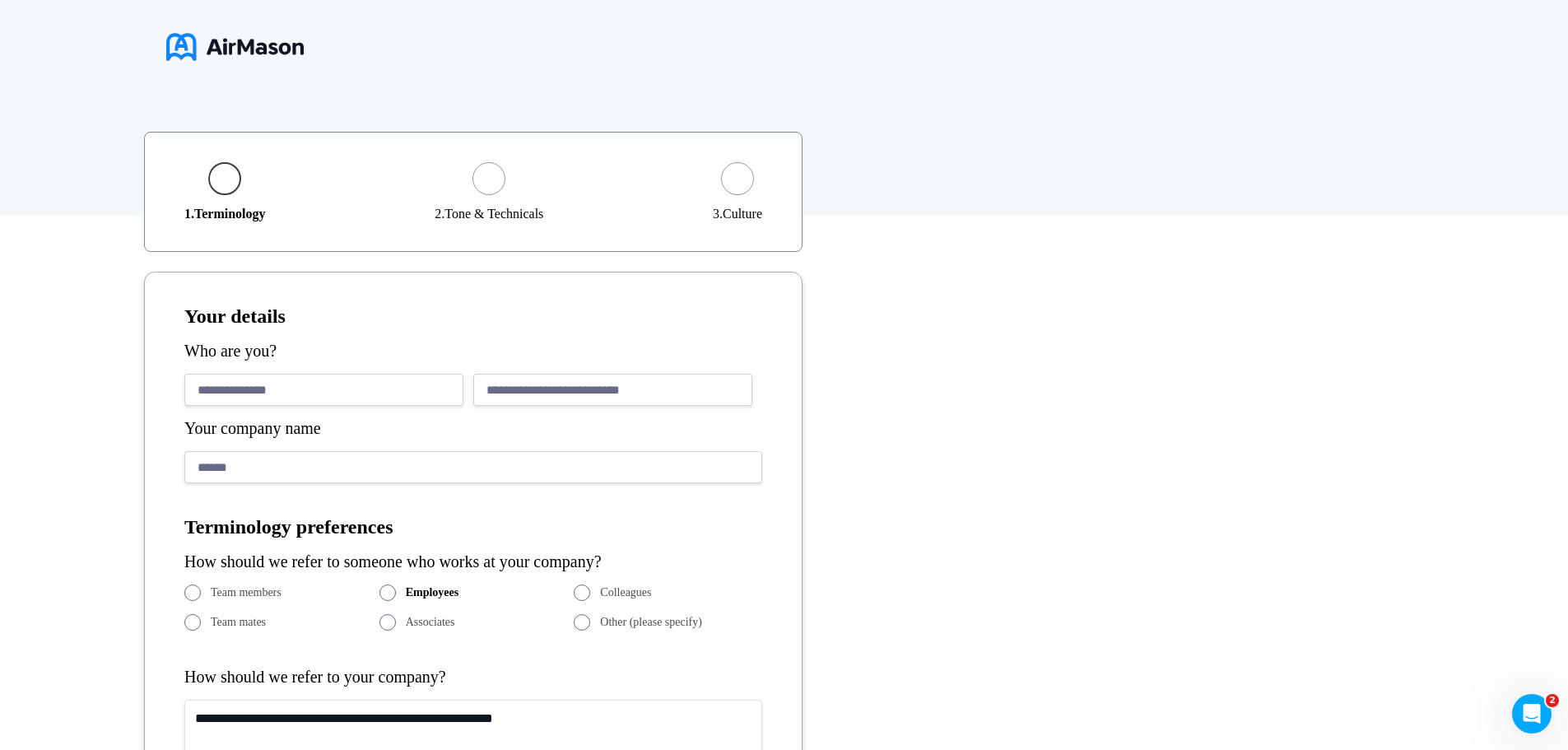
click at [254, 470] on input "******" at bounding box center [473, 467] width 578 height 32
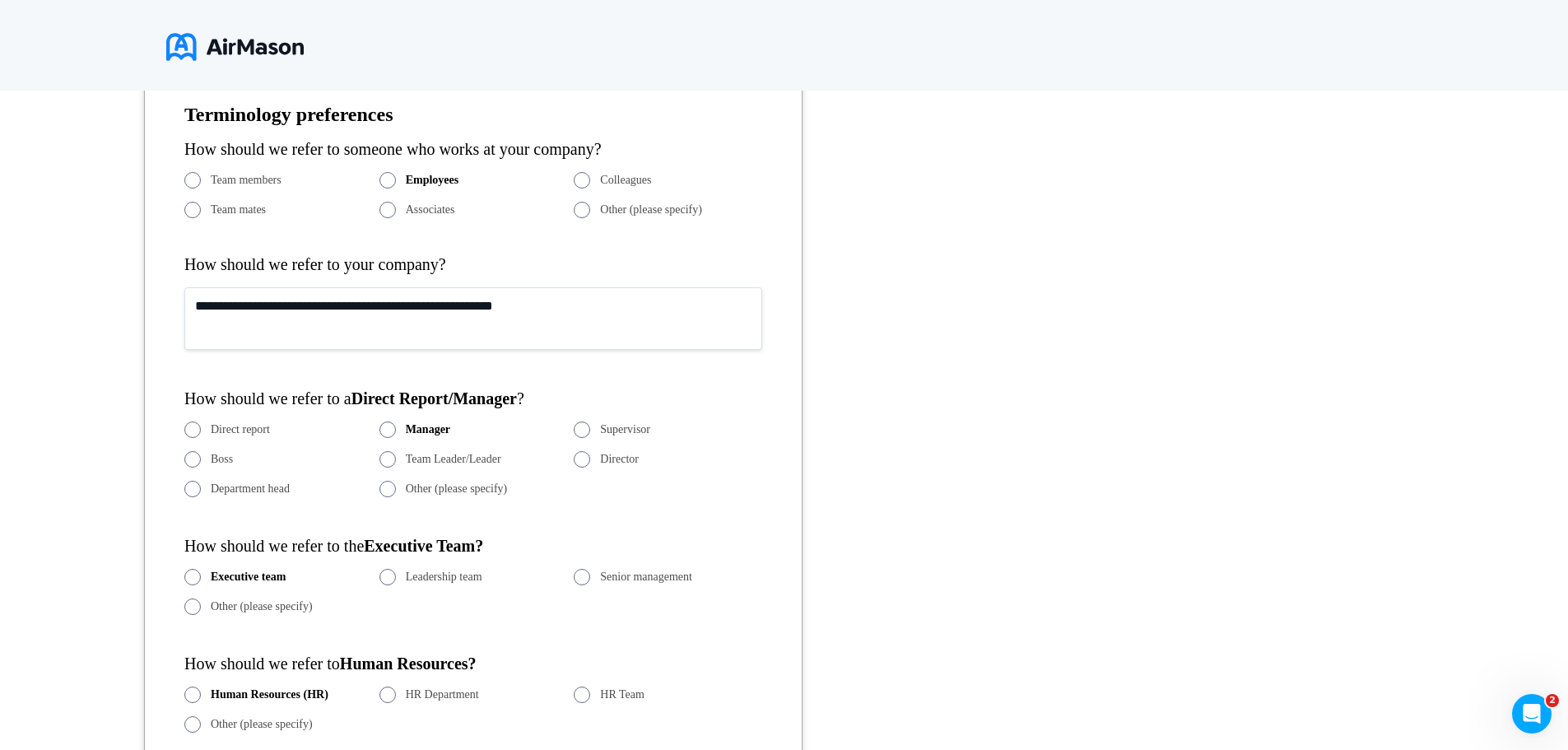
scroll to position [608, 0]
drag, startPoint x: 356, startPoint y: 310, endPoint x: 403, endPoint y: 309, distance: 47.0
click at [403, 309] on textarea "**********" at bounding box center [473, 319] width 578 height 62
click at [610, 308] on textarea "**********" at bounding box center [473, 319] width 578 height 62
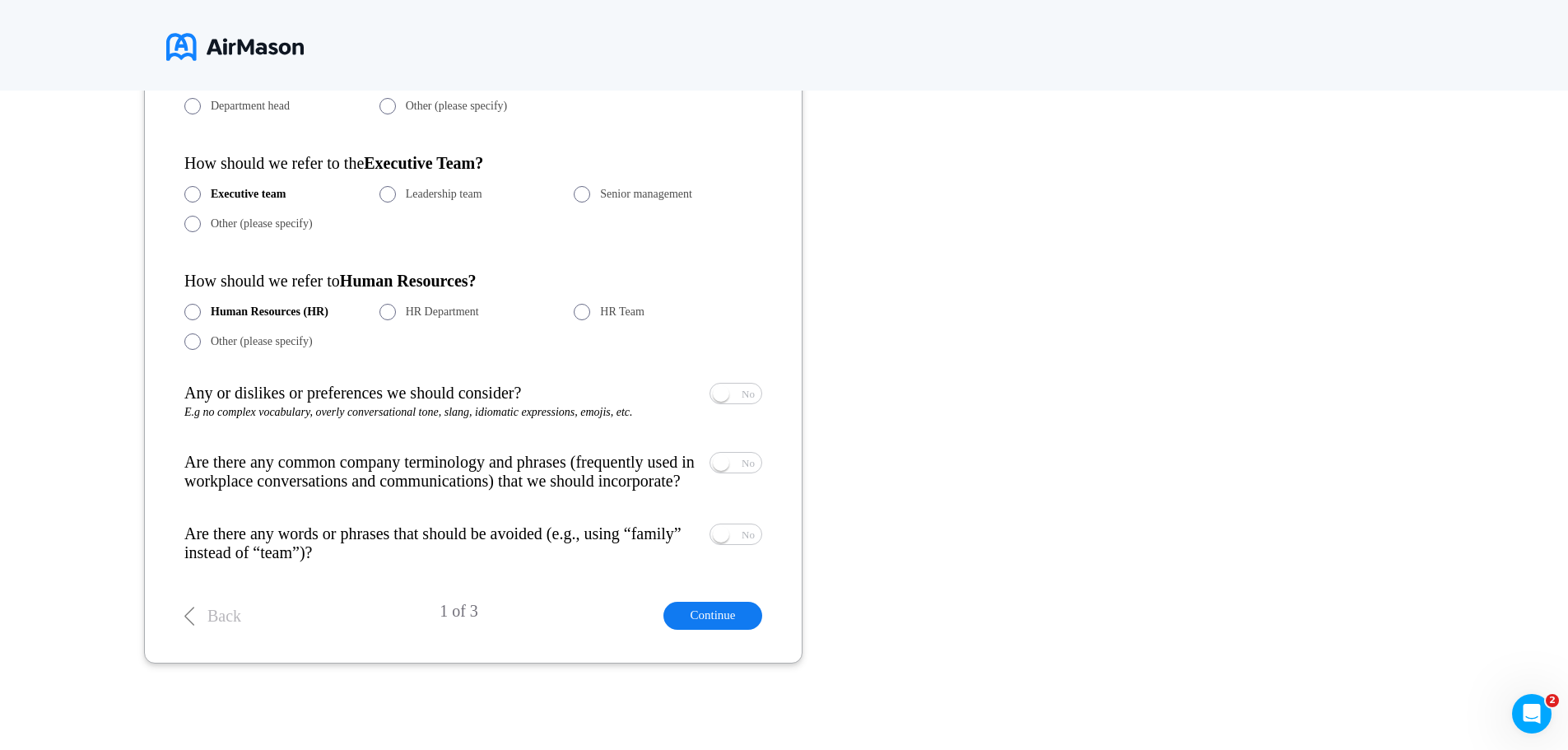
scroll to position [1008, 0]
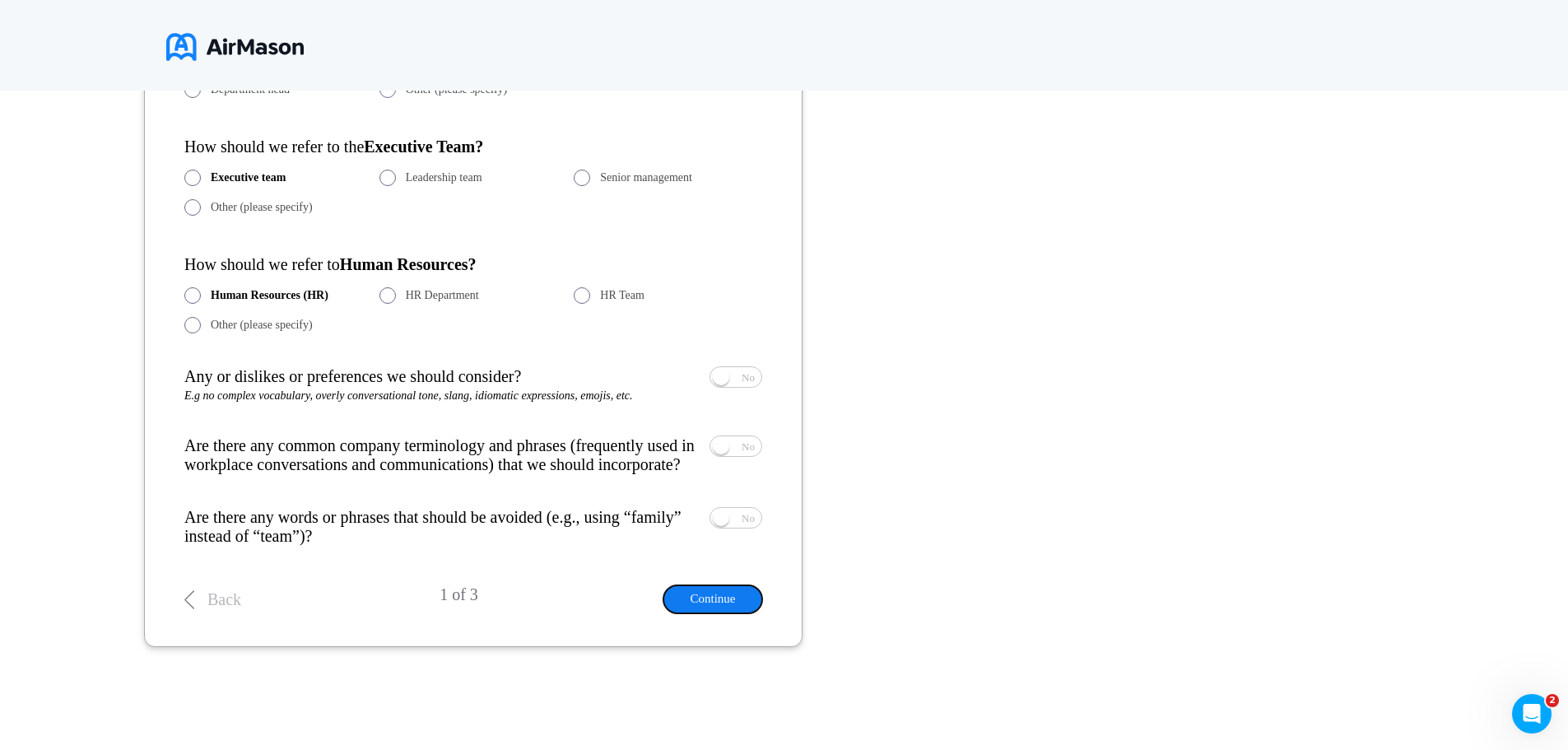
click at [707, 601] on button "Continue" at bounding box center [713, 599] width 99 height 27
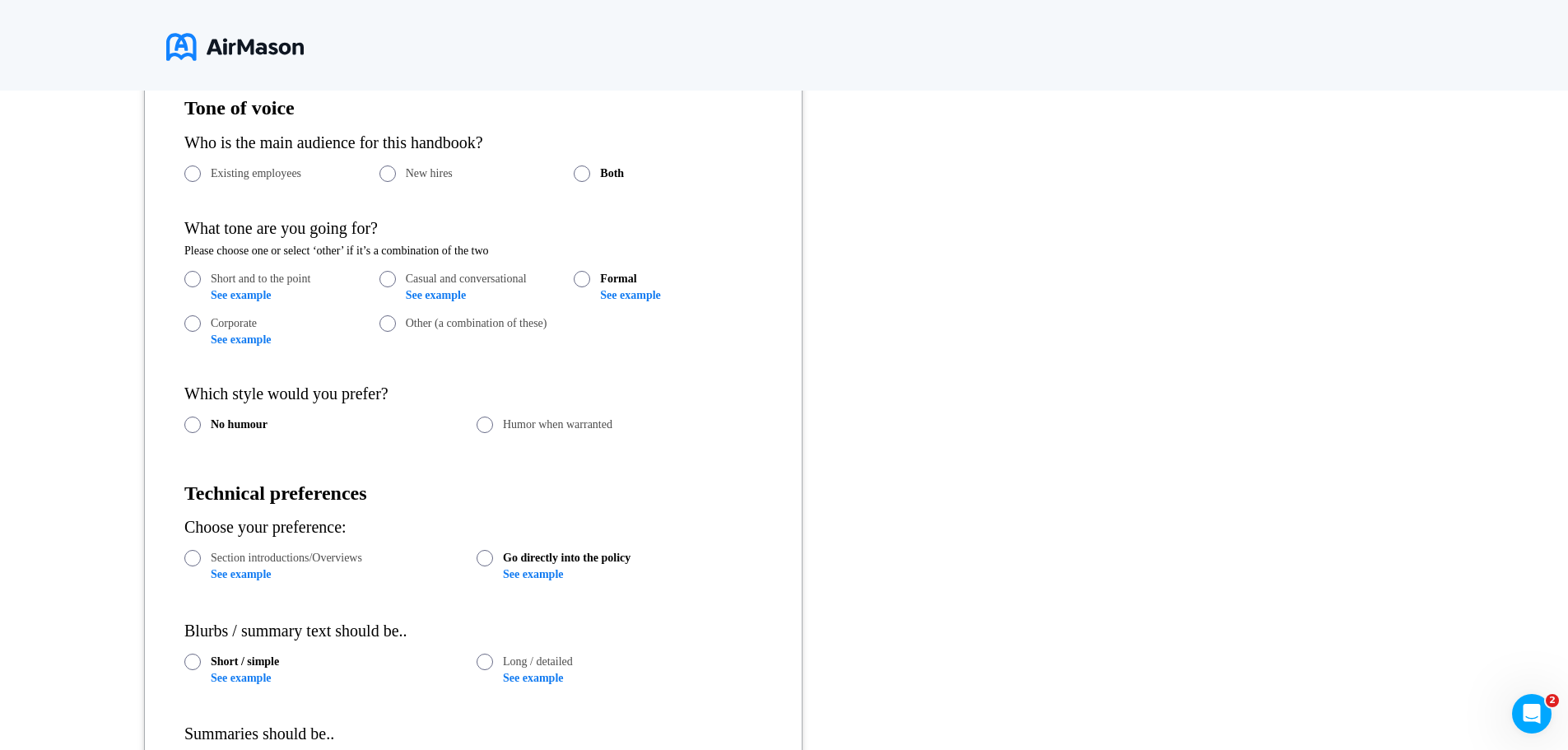
scroll to position [443, 0]
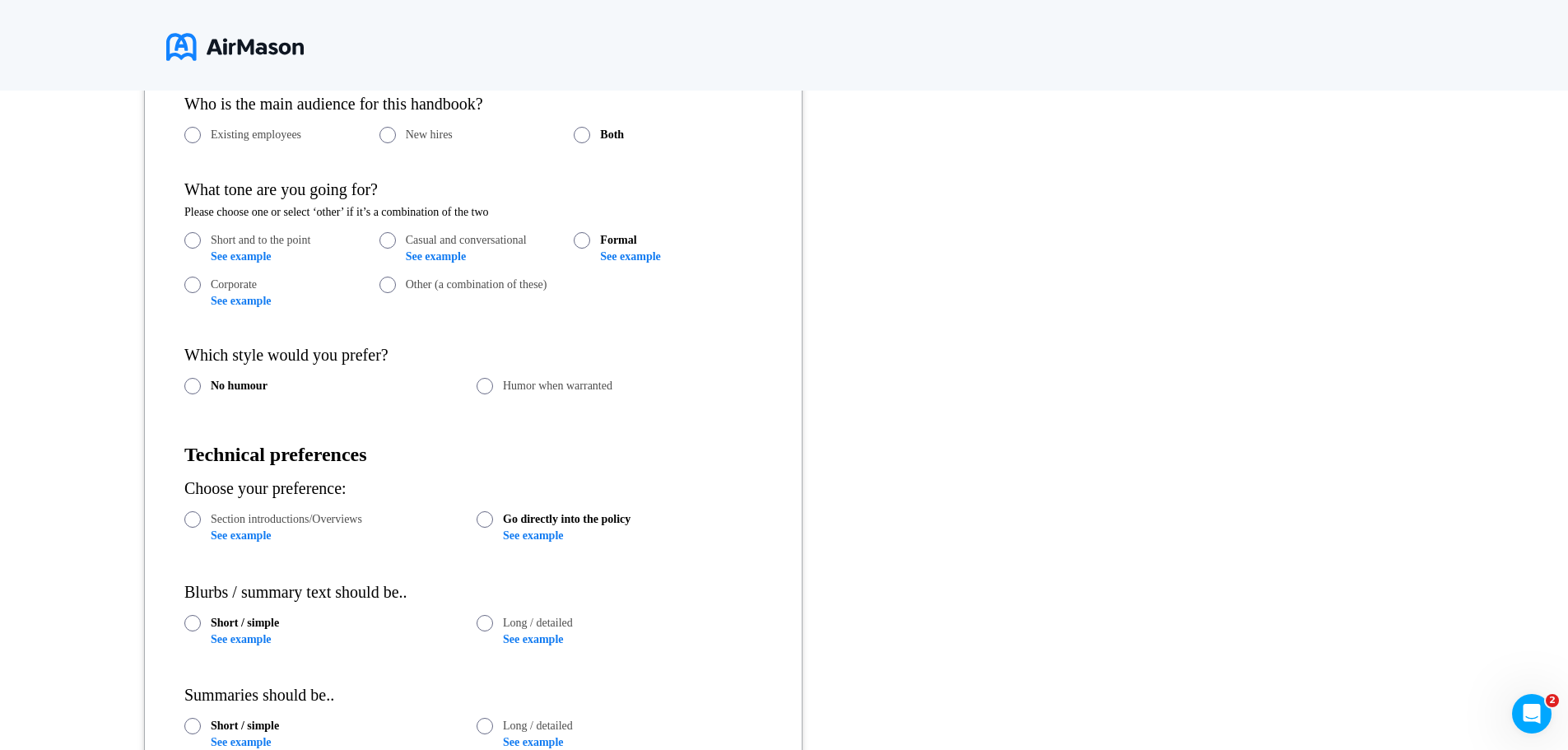
click at [236, 256] on link "See example" at bounding box center [241, 256] width 60 height 13
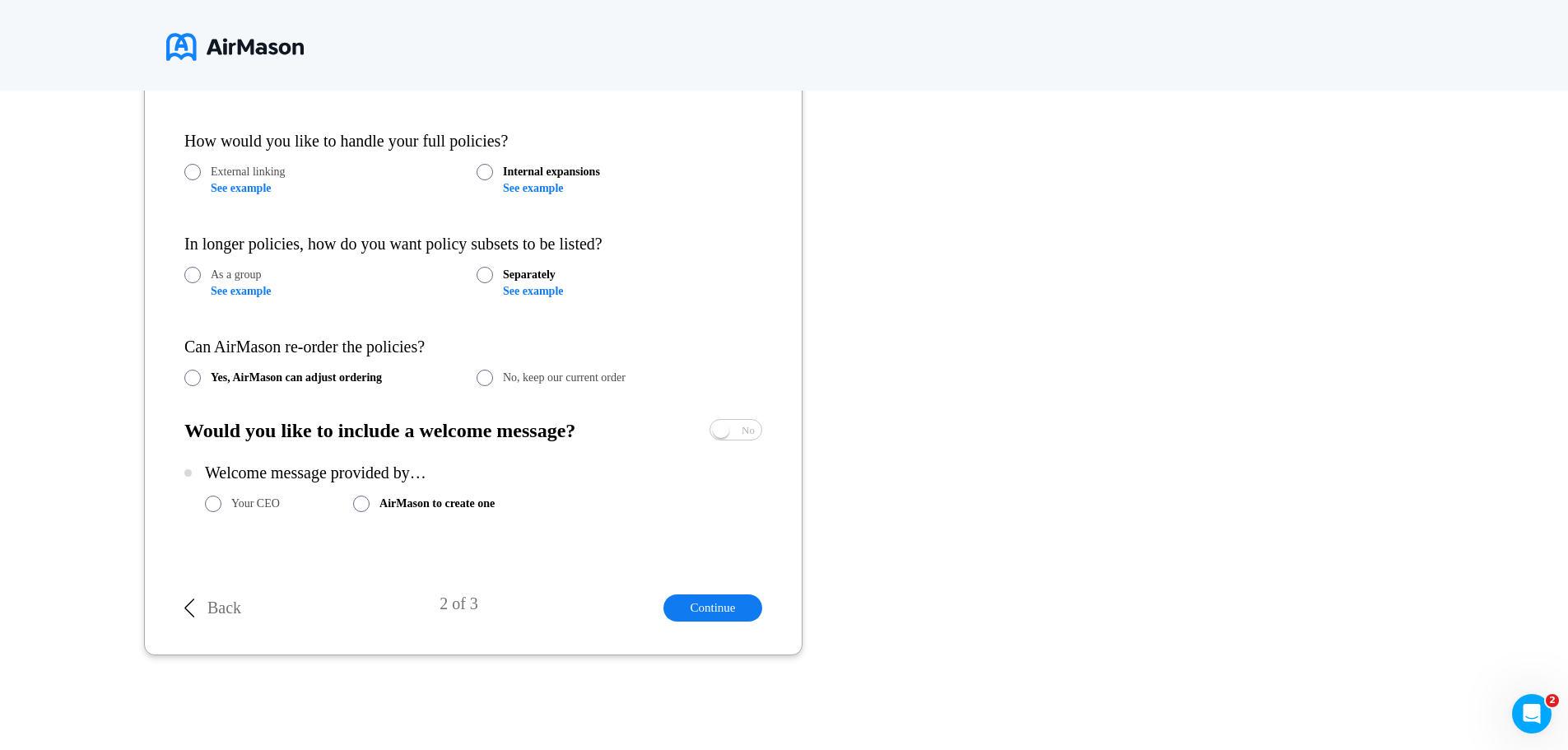
scroll to position [1101, 0]
click at [719, 608] on button "Continue" at bounding box center [713, 607] width 99 height 27
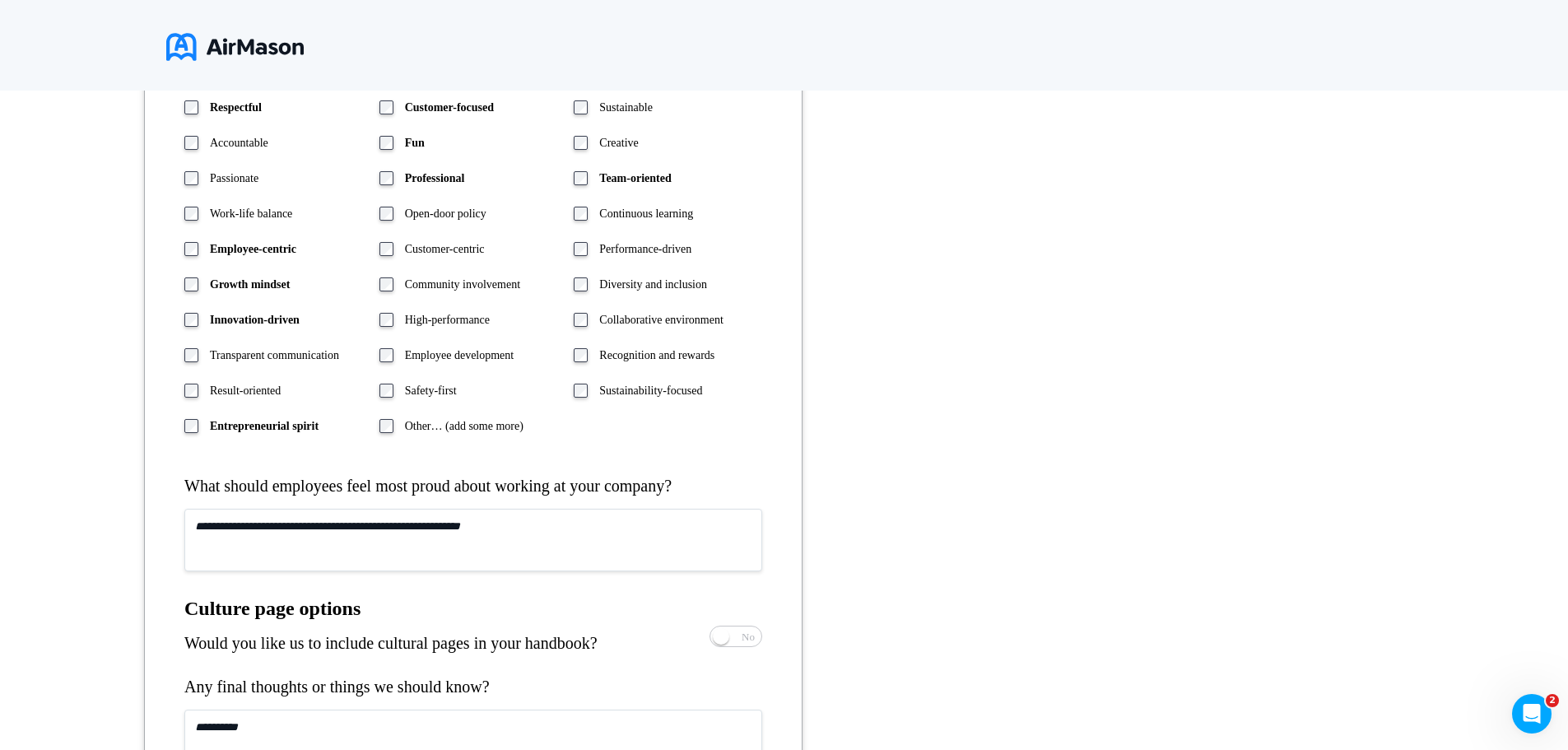
scroll to position [772, 0]
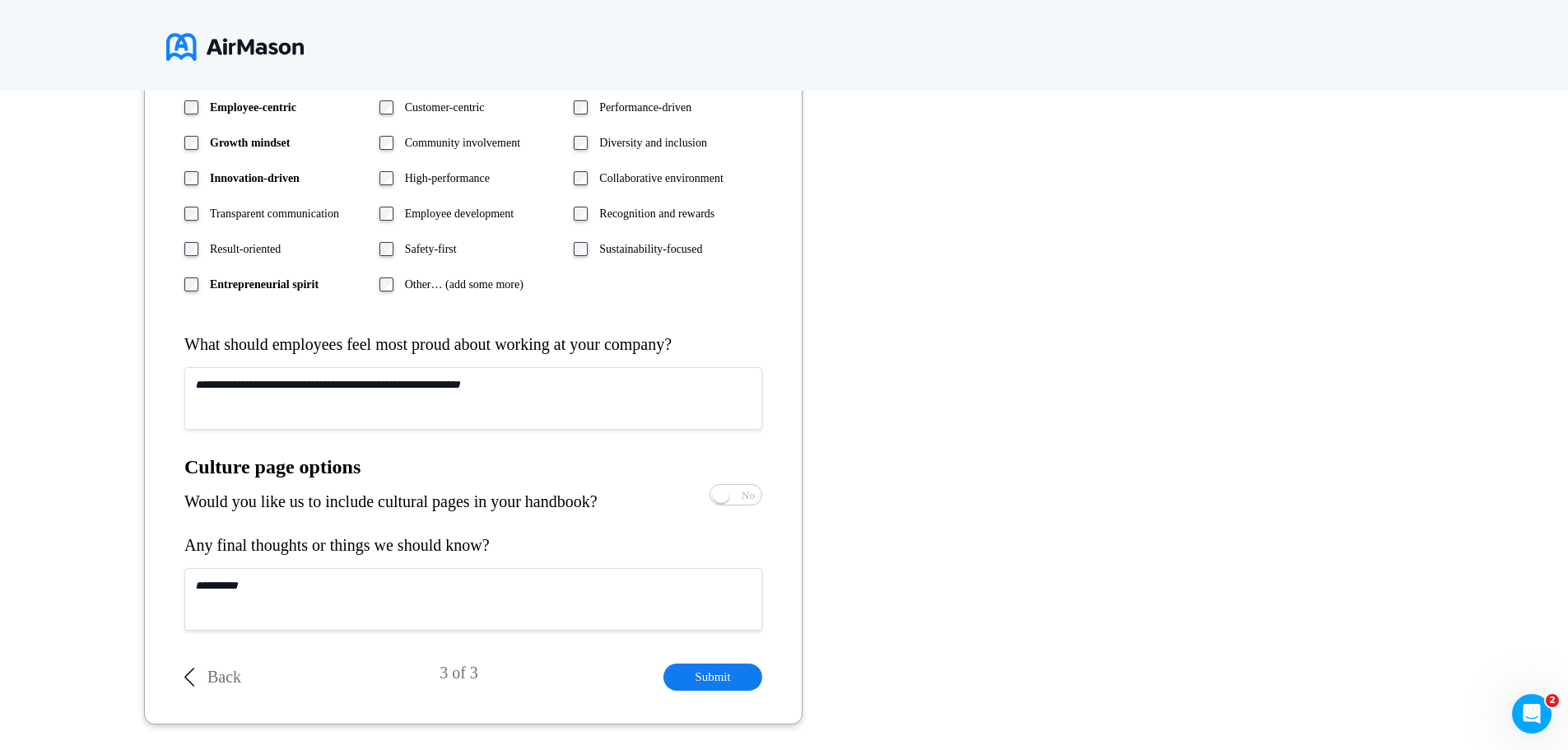
click at [236, 384] on textarea at bounding box center [473, 399] width 578 height 62
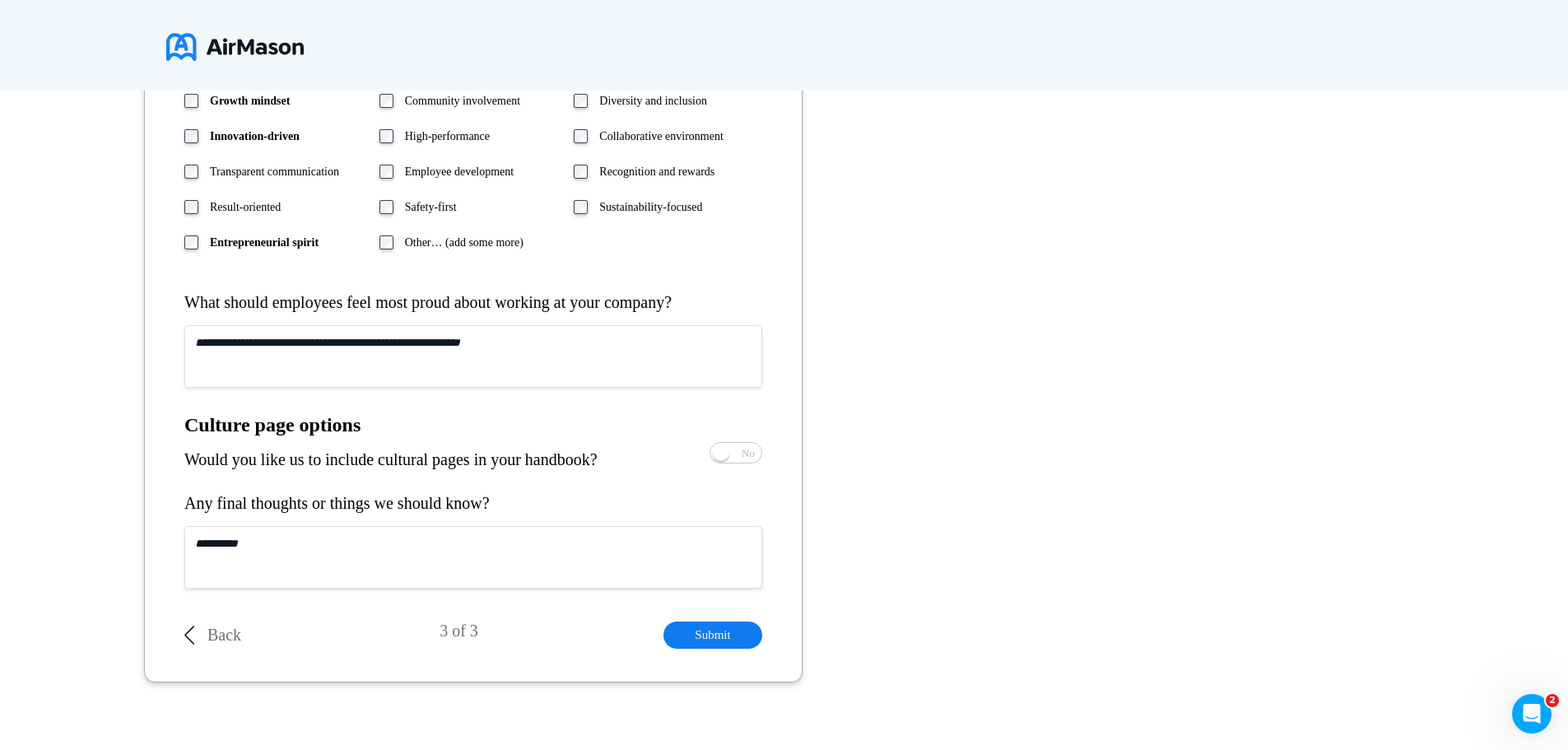
scroll to position [850, 0]
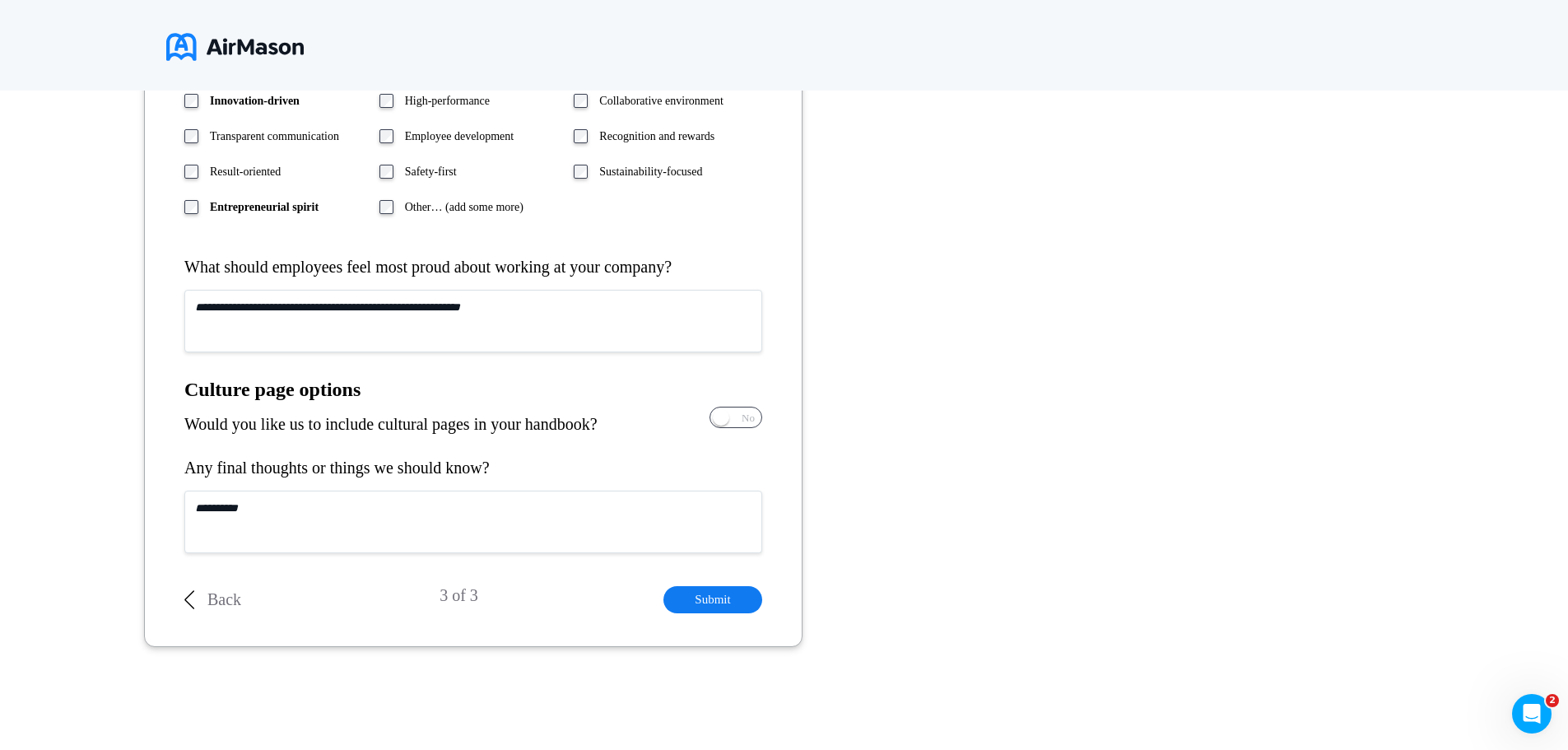
click at [735, 417] on span "Yes No" at bounding box center [735, 417] width 51 height 19
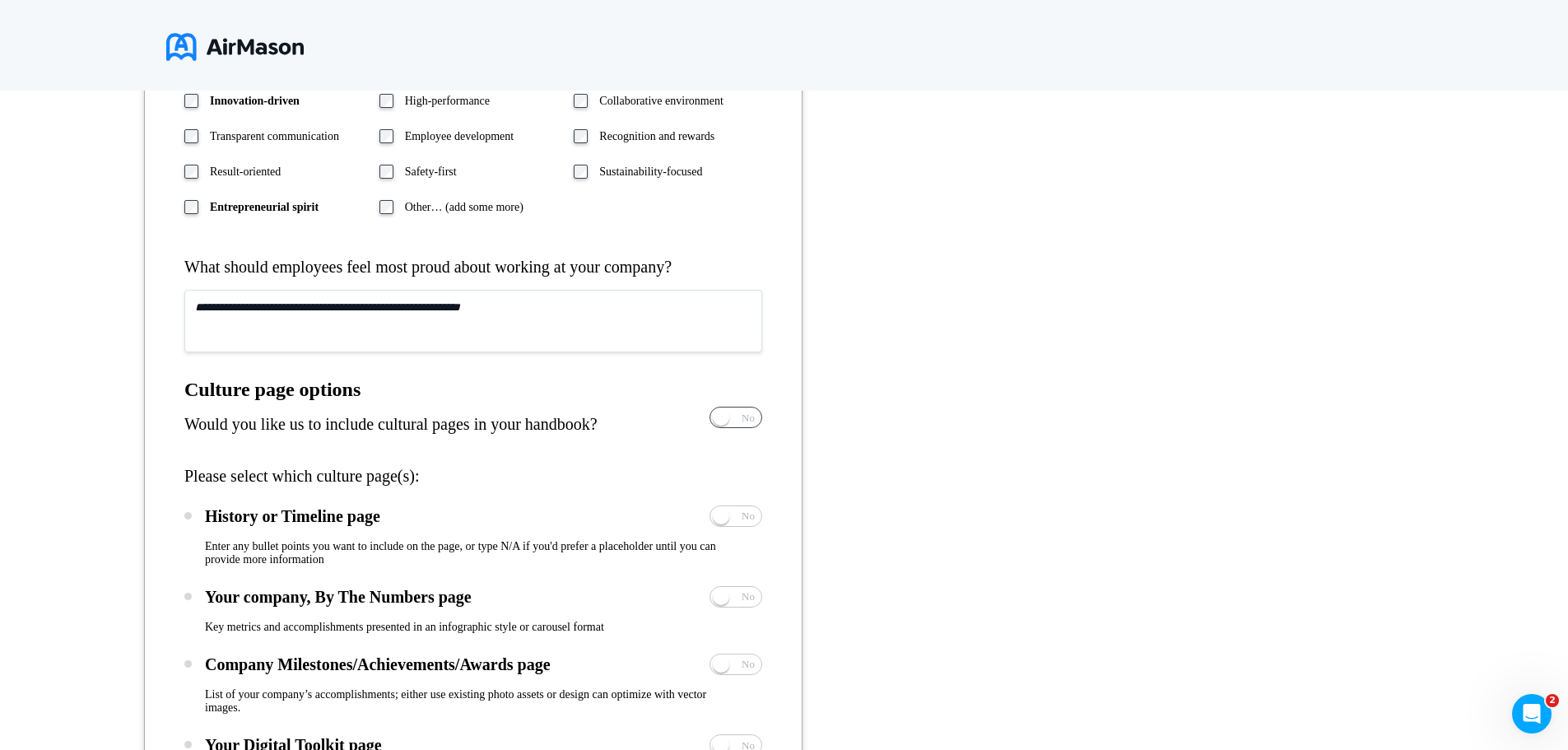
click at [695, 421] on span "Yes" at bounding box center [686, 417] width 16 height 11
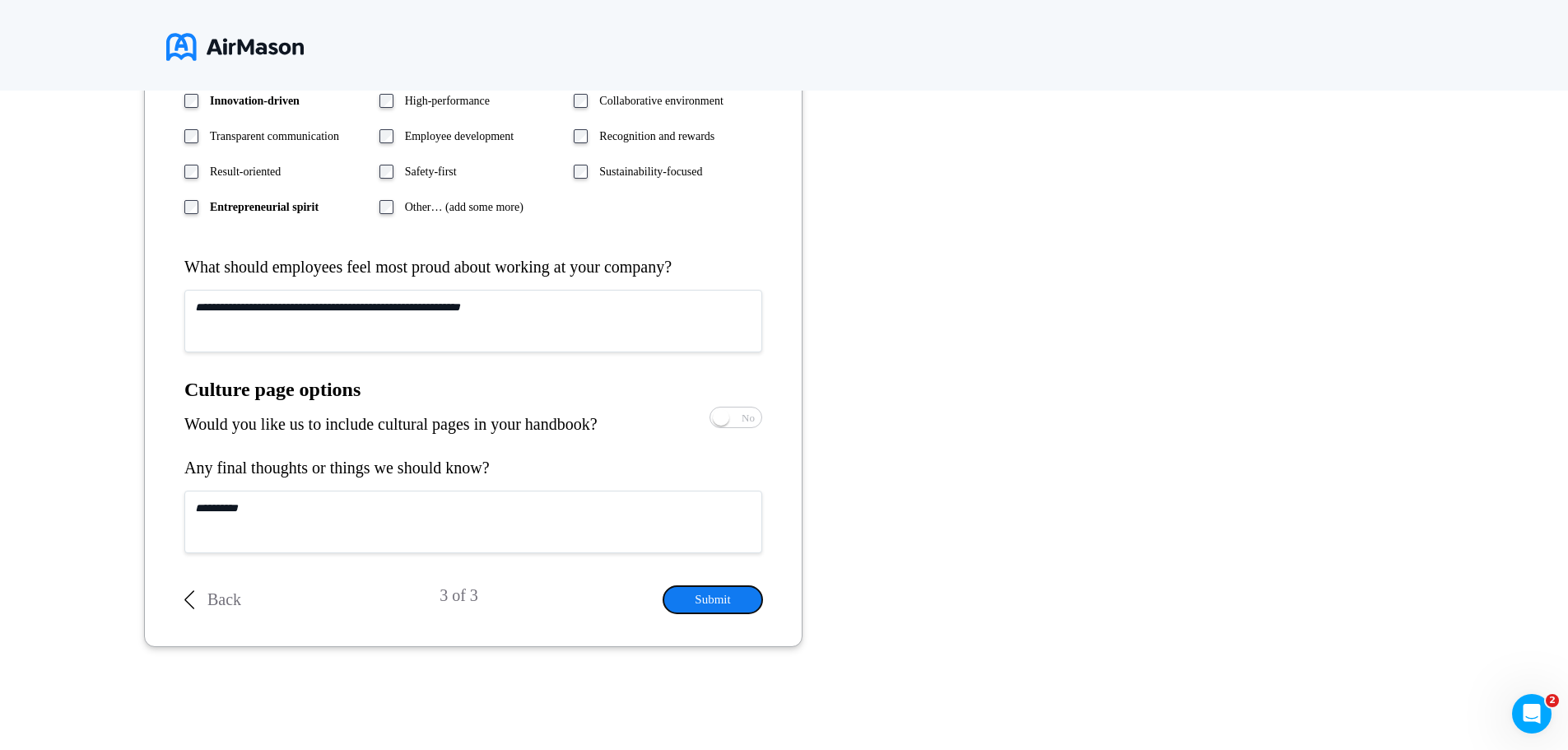
click at [714, 601] on button "Submit" at bounding box center [713, 600] width 99 height 27
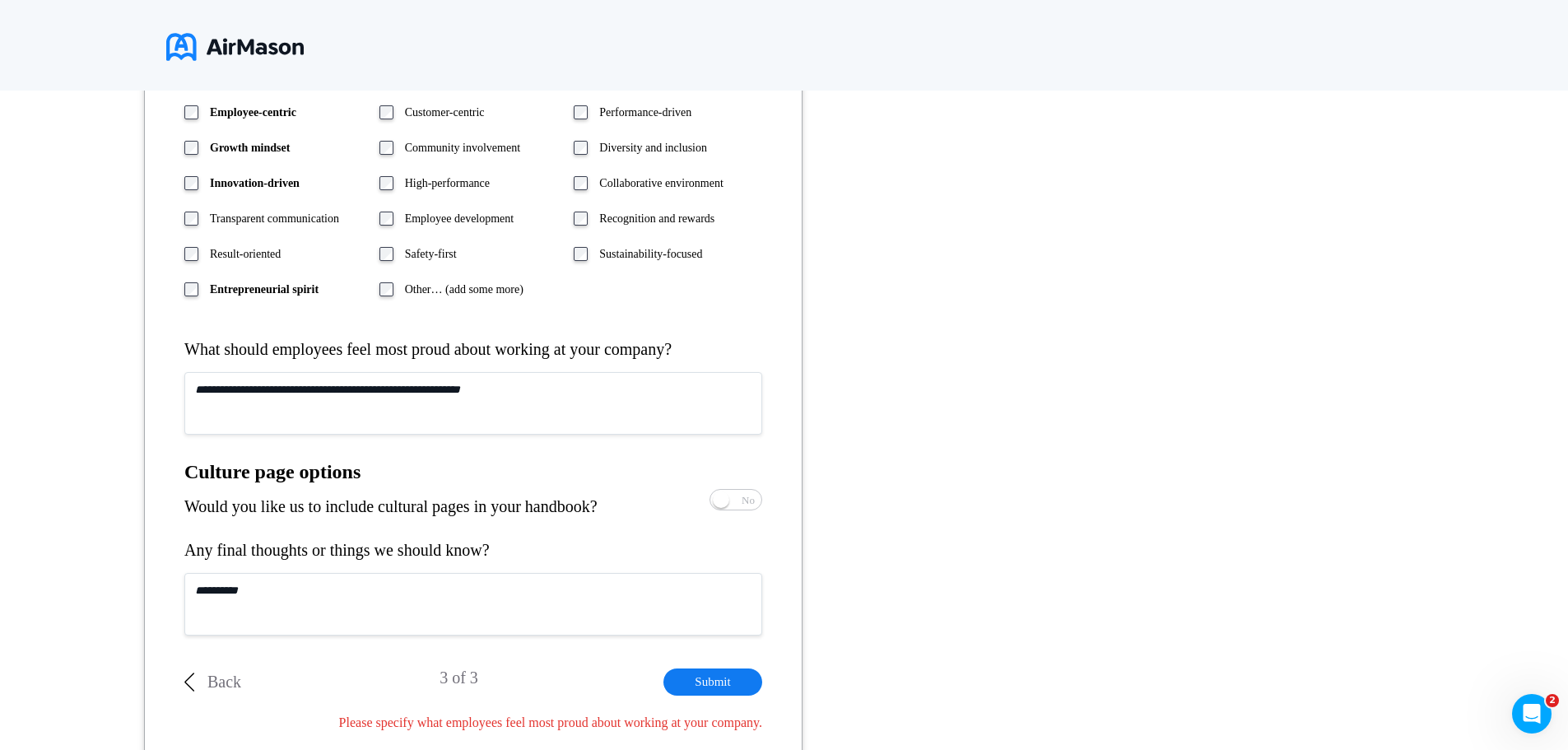
click at [225, 388] on textarea at bounding box center [473, 404] width 578 height 62
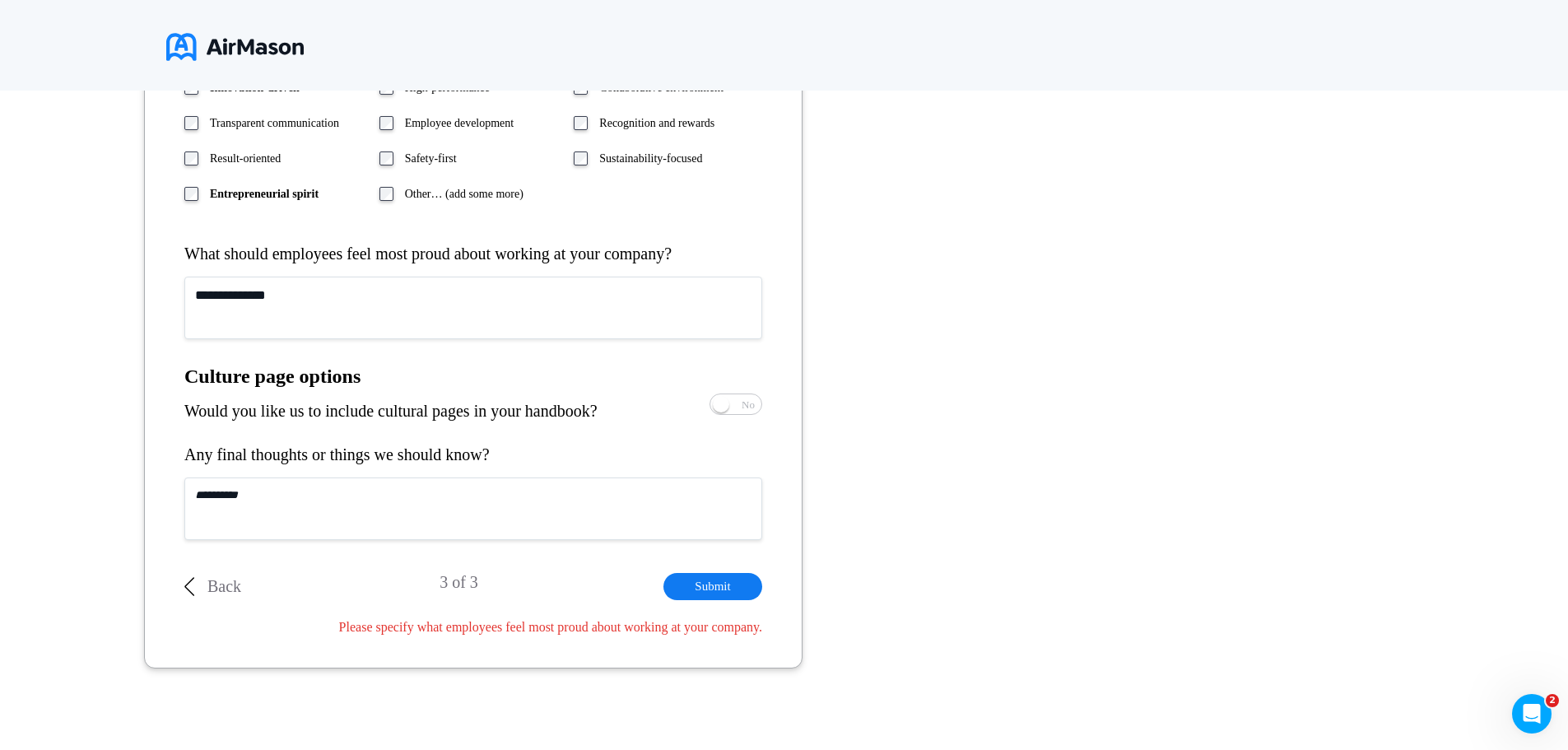
scroll to position [884, 0]
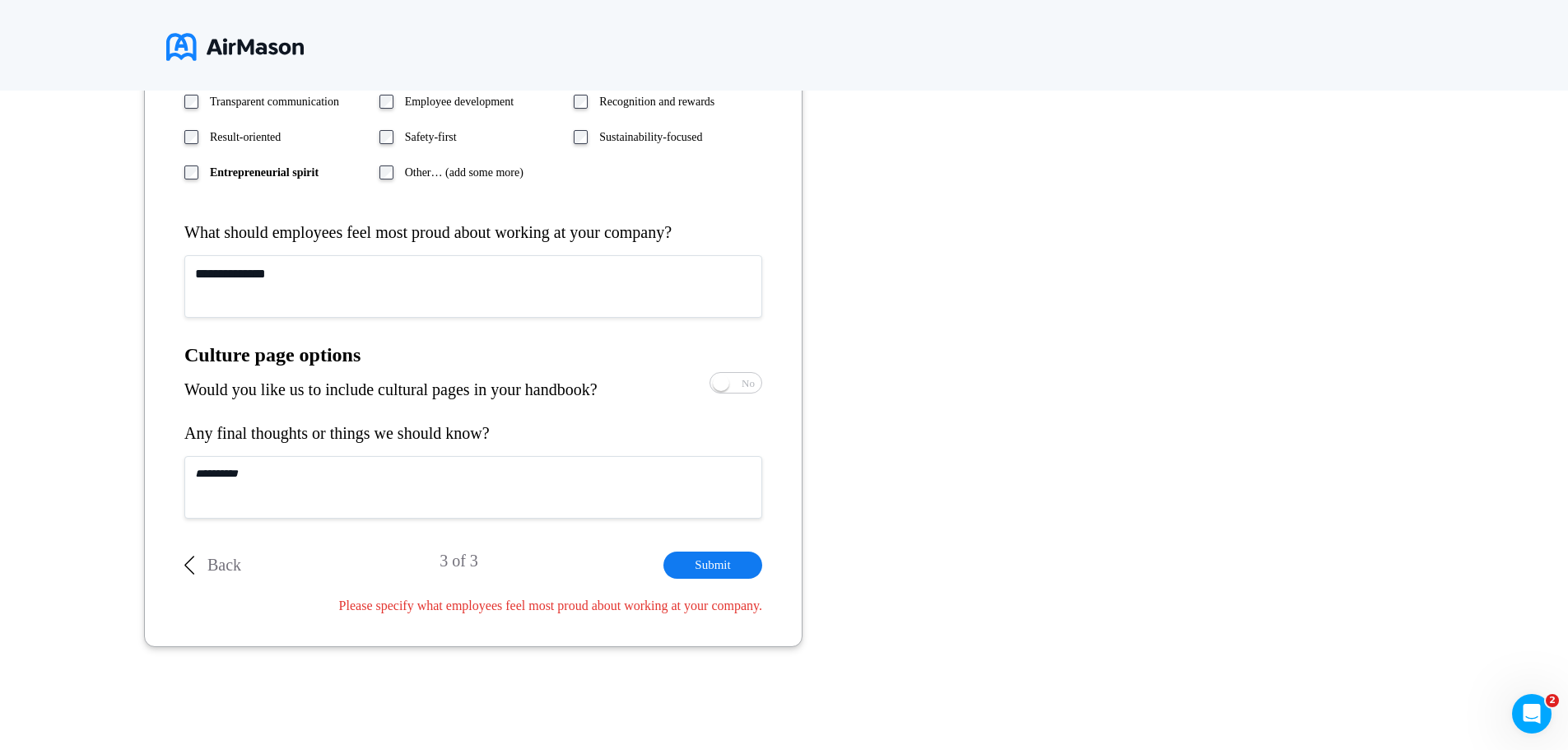
type textarea "**********"
click at [734, 565] on button "Submit" at bounding box center [713, 565] width 99 height 27
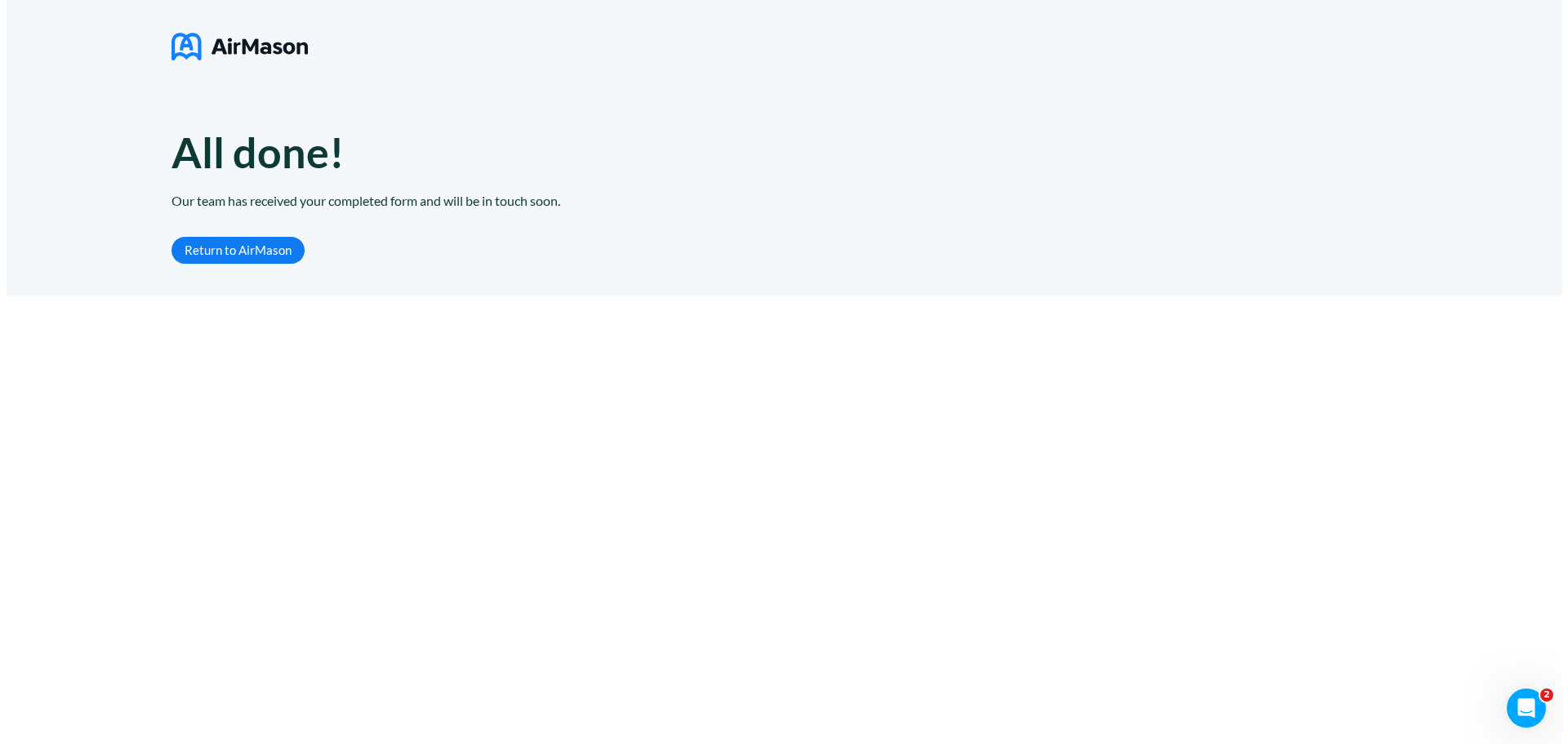
scroll to position [0, 0]
click at [226, 250] on link "Return to AirMason" at bounding box center [231, 251] width 133 height 27
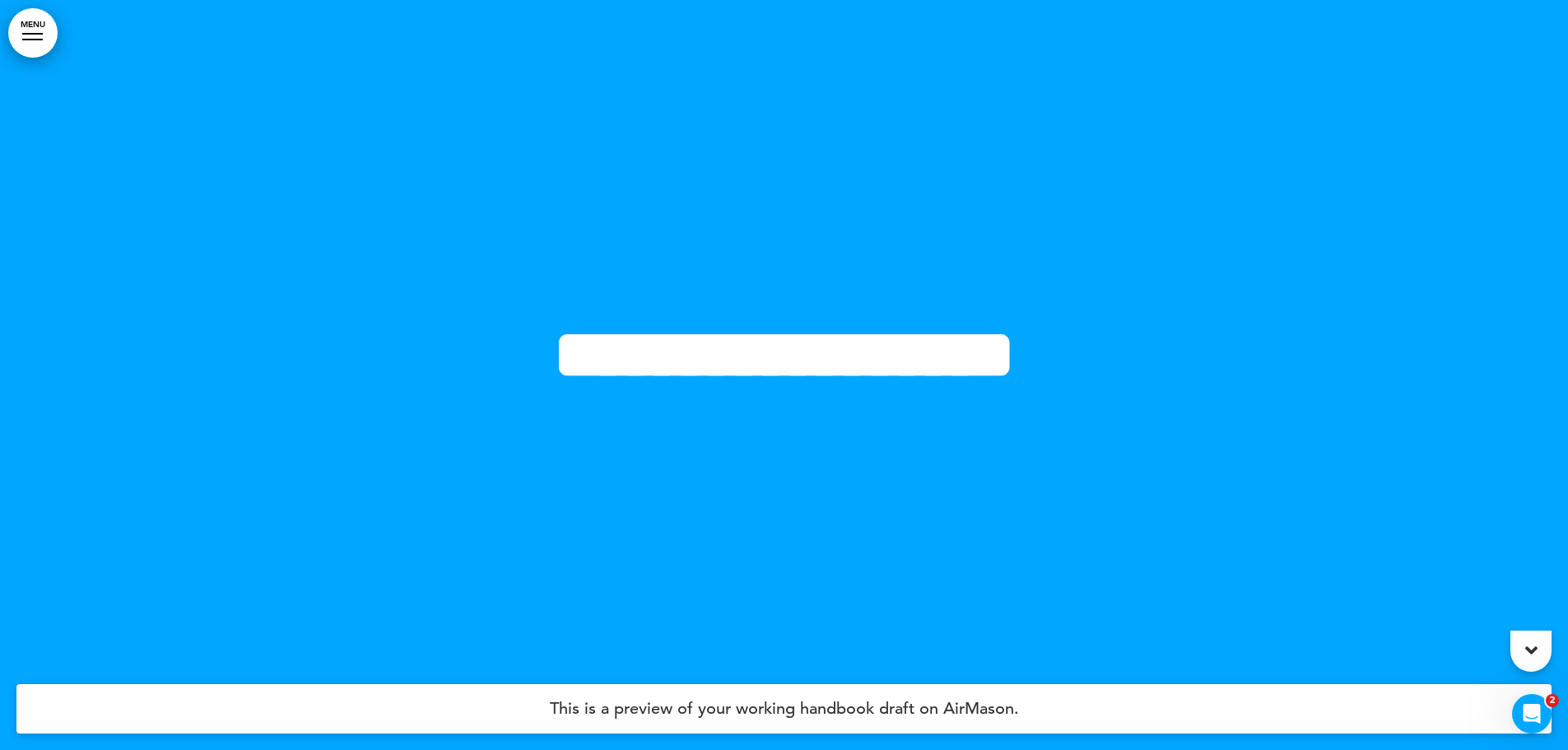
click at [1535, 650] on icon at bounding box center [1532, 650] width 13 height 19
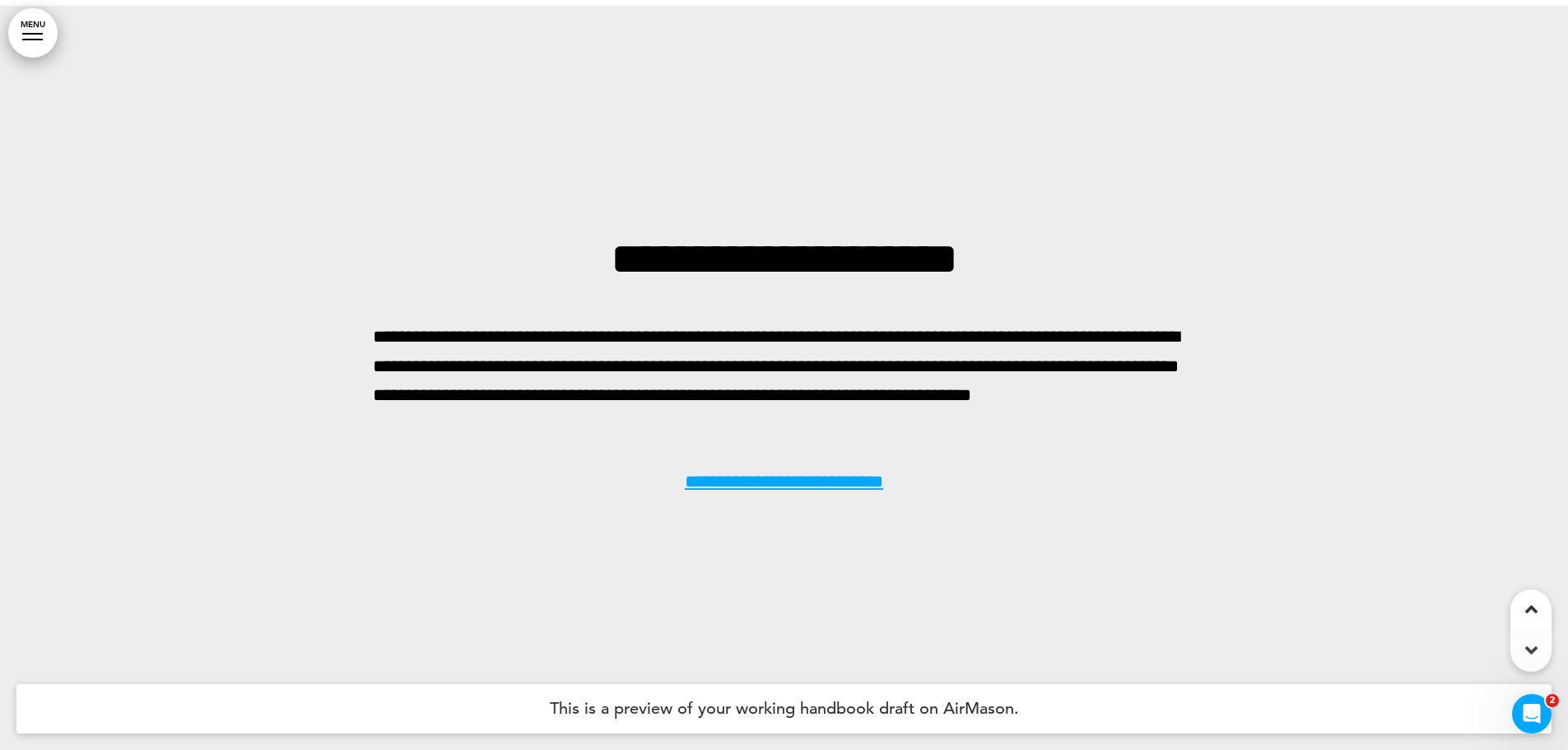
scroll to position [4314, 0]
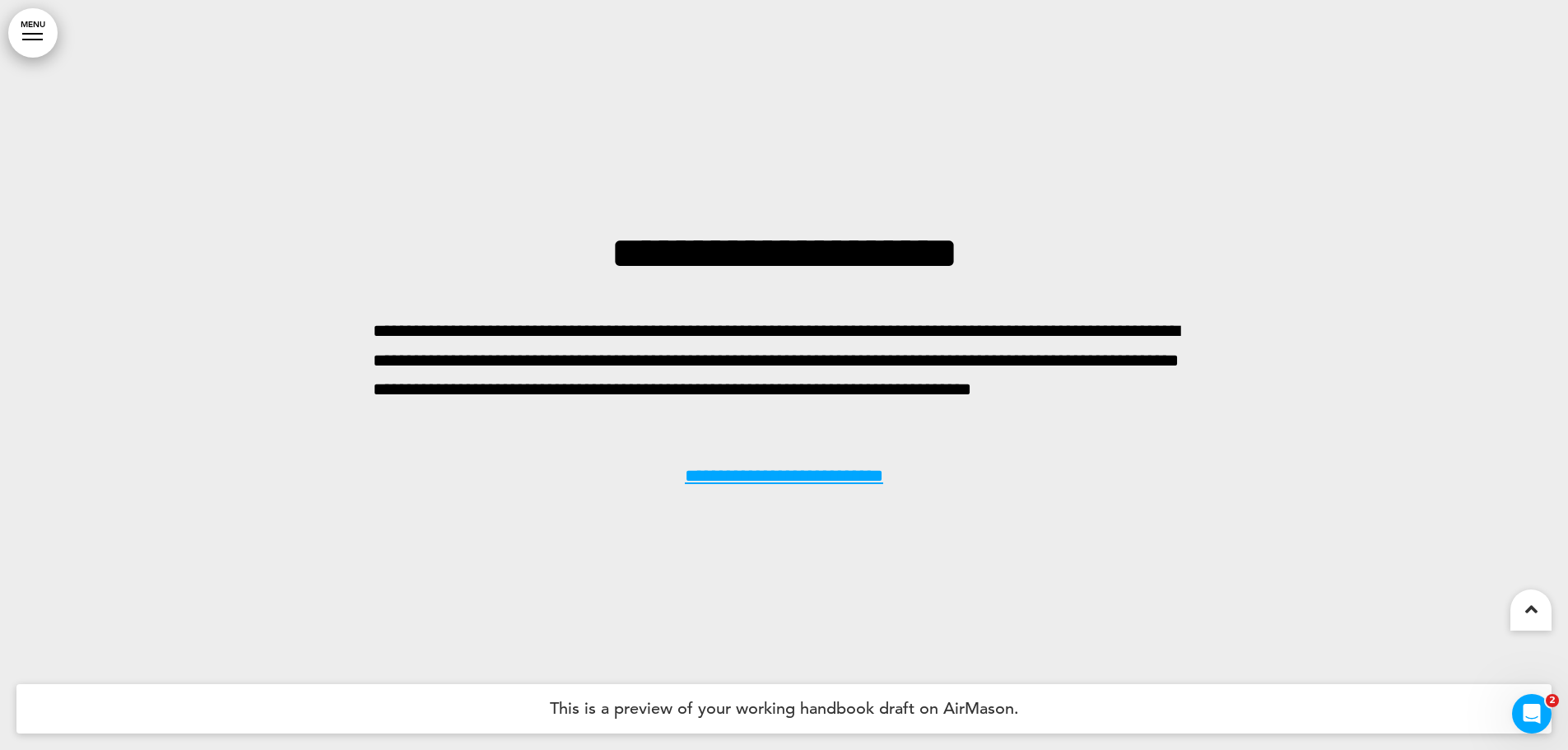
click at [1533, 616] on icon at bounding box center [1532, 609] width 13 height 19
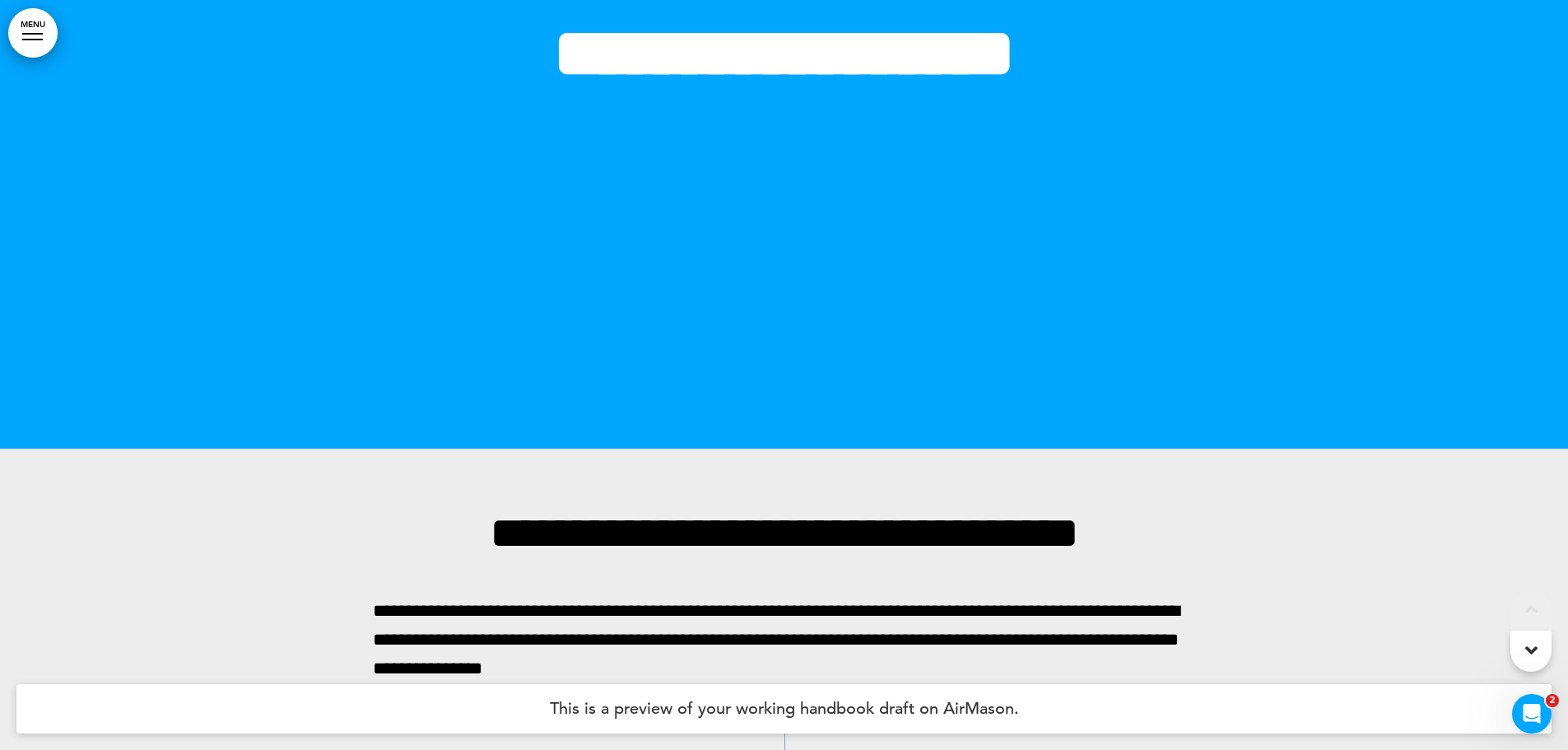
scroll to position [411, 0]
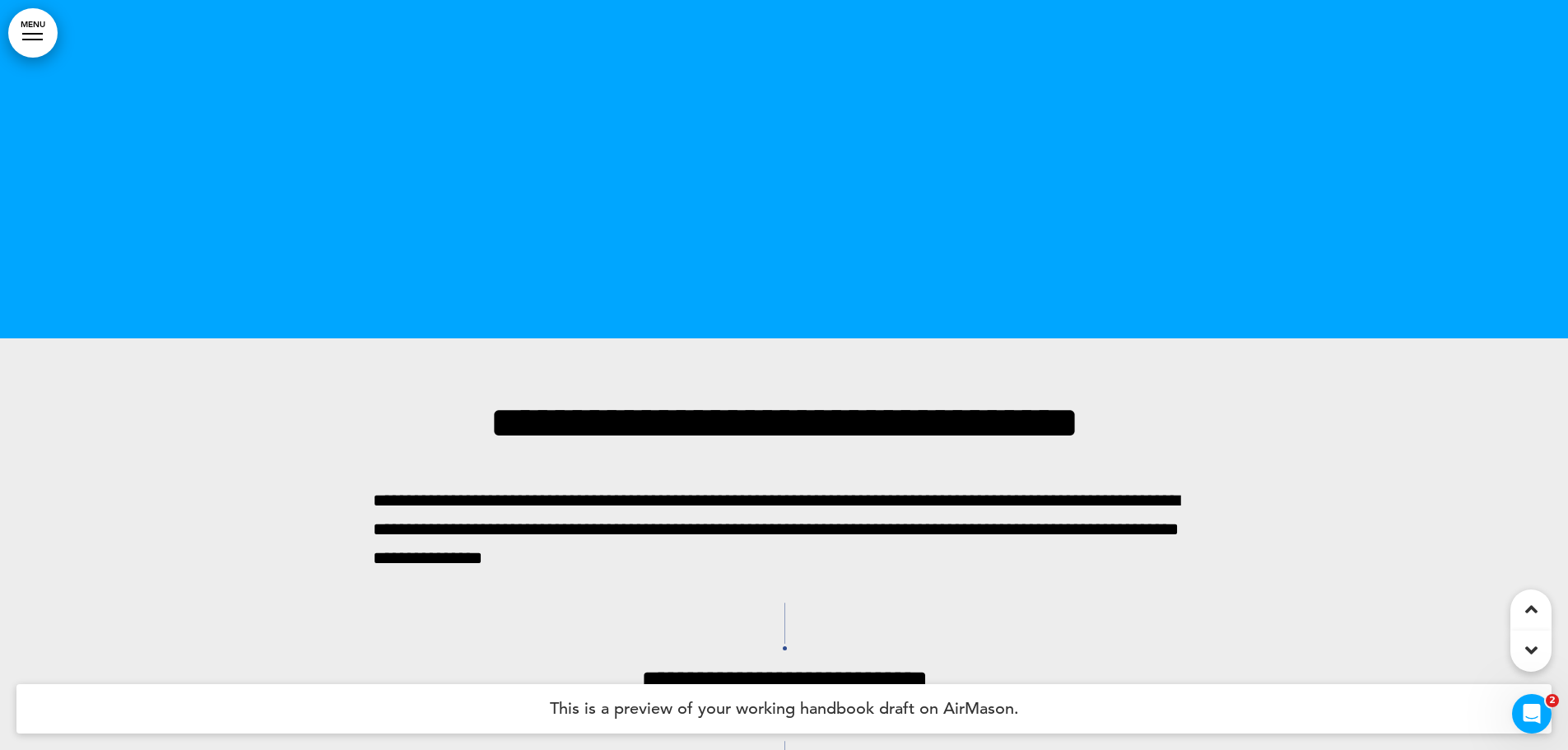
click at [903, 708] on h4 "This is a preview of your working handbook draft on AirMason." at bounding box center [784, 709] width 1535 height 49
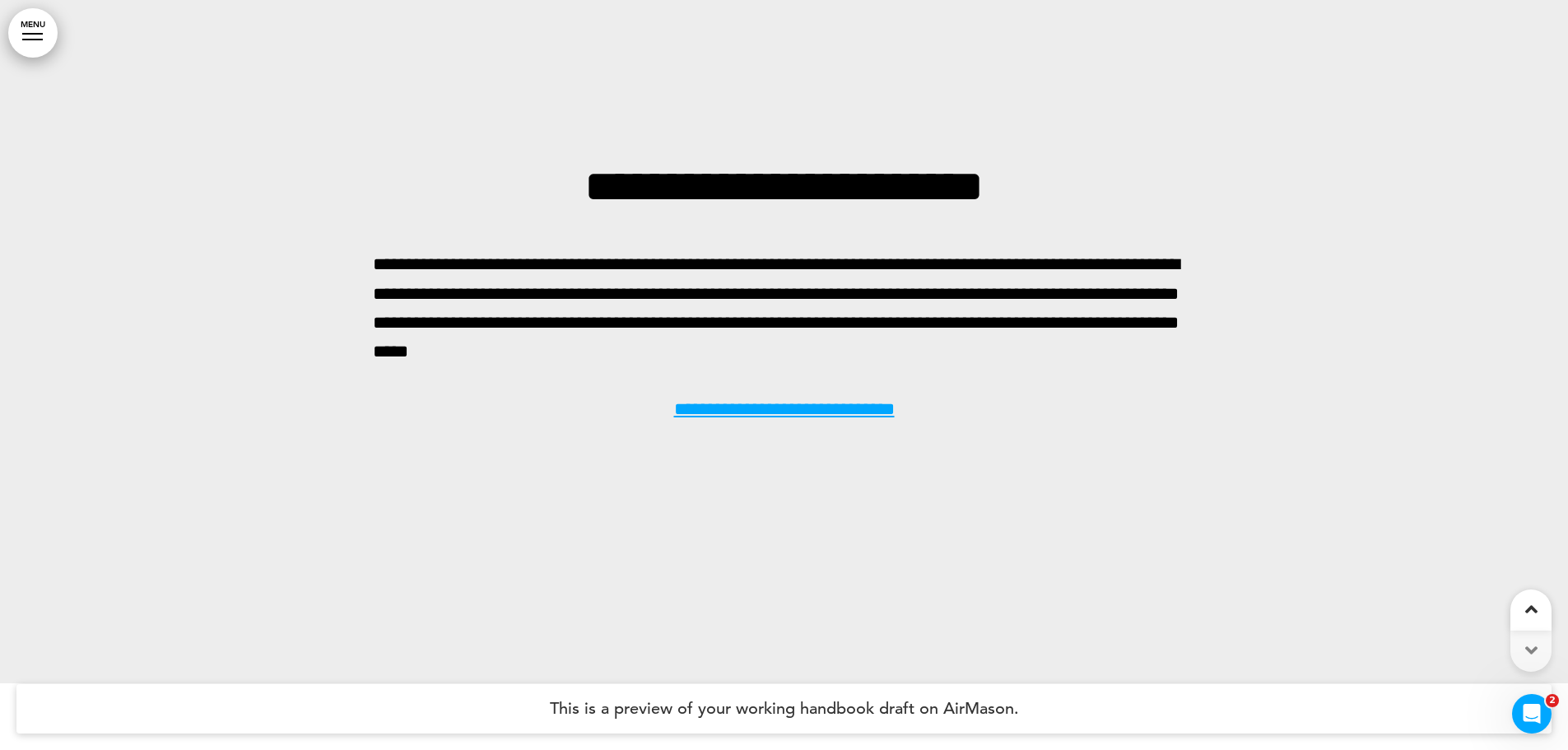
scroll to position [0, 0]
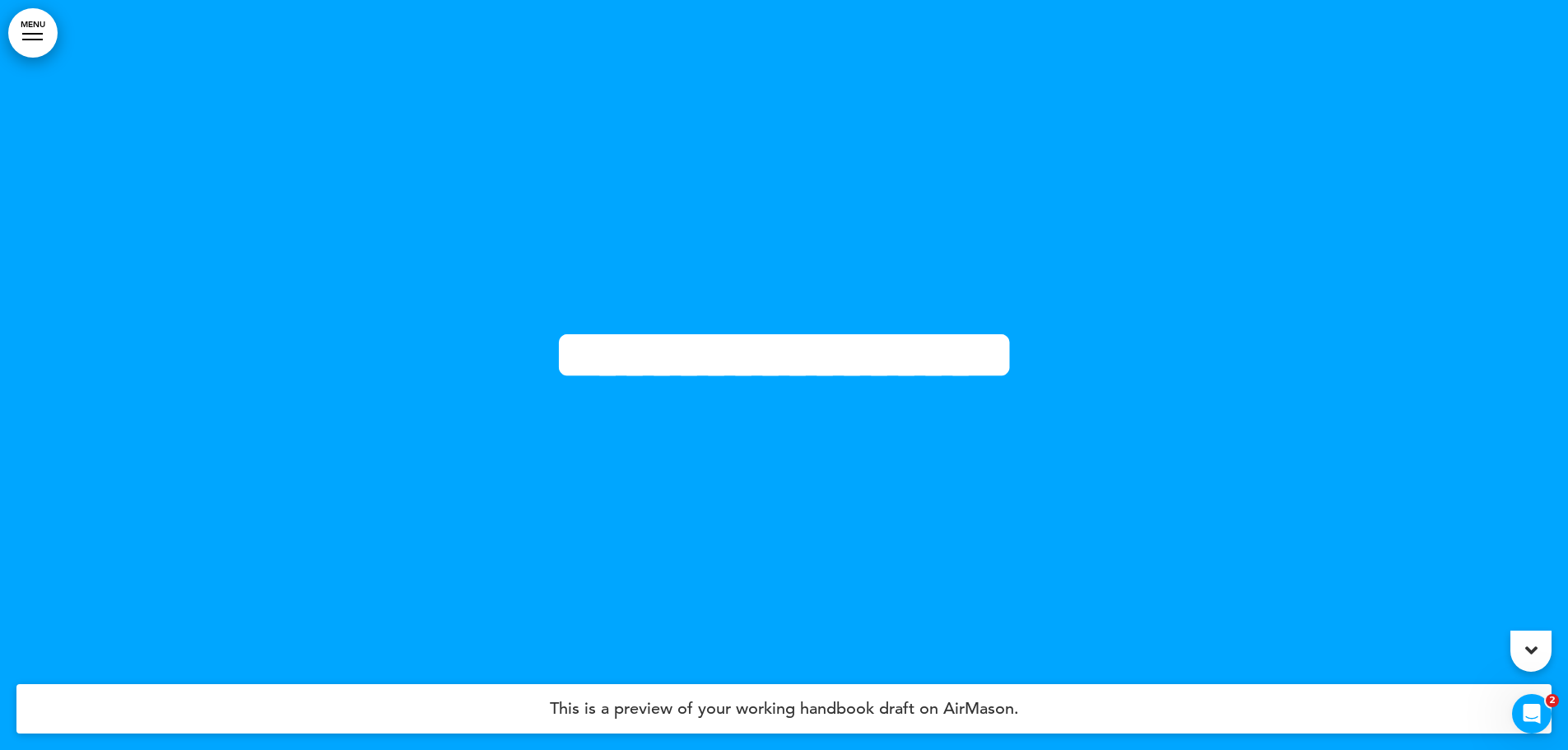
drag, startPoint x: 1102, startPoint y: 459, endPoint x: 1217, endPoint y: -76, distance: 547.2
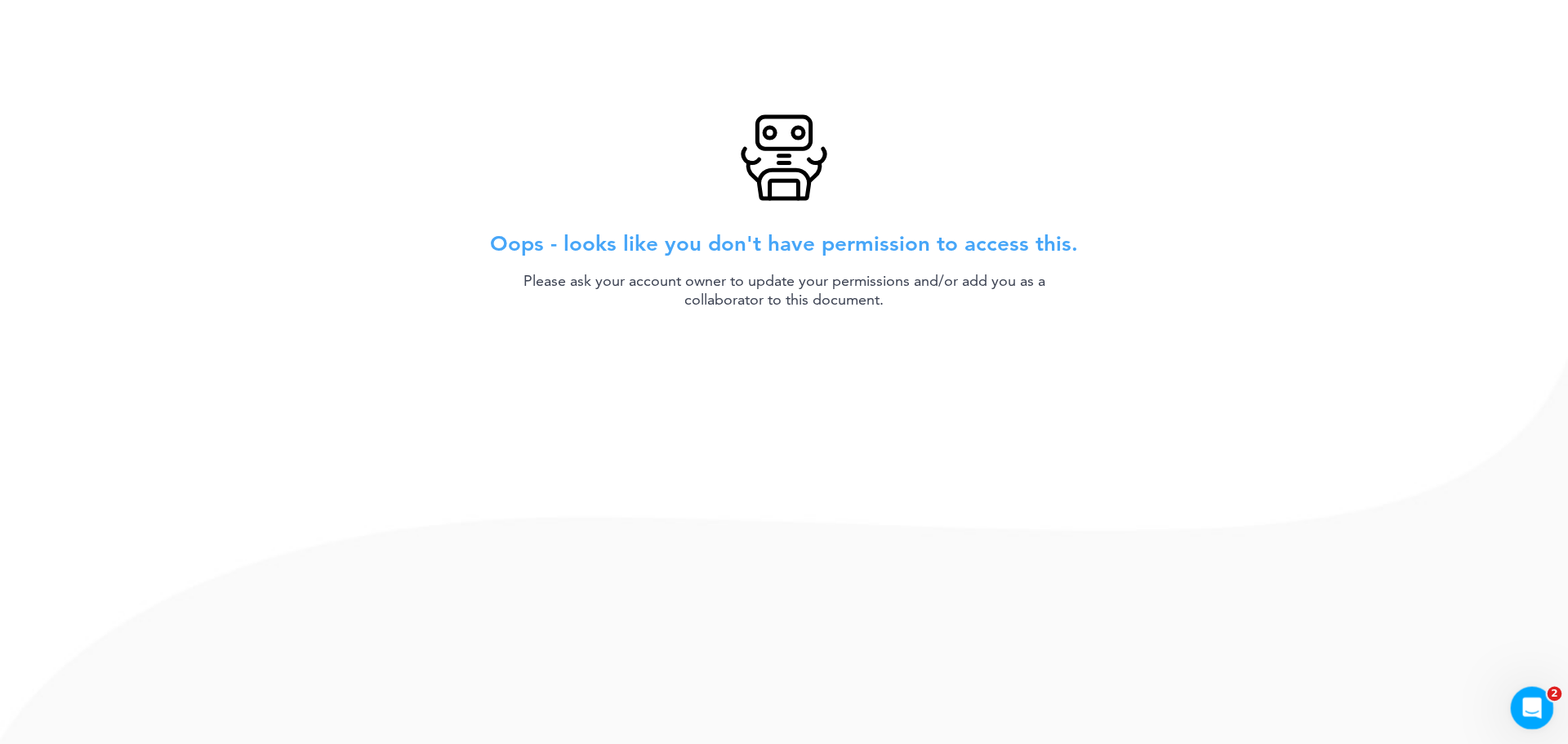
click at [1532, 702] on icon "Open Intercom Messenger" at bounding box center [1529, 706] width 27 height 27
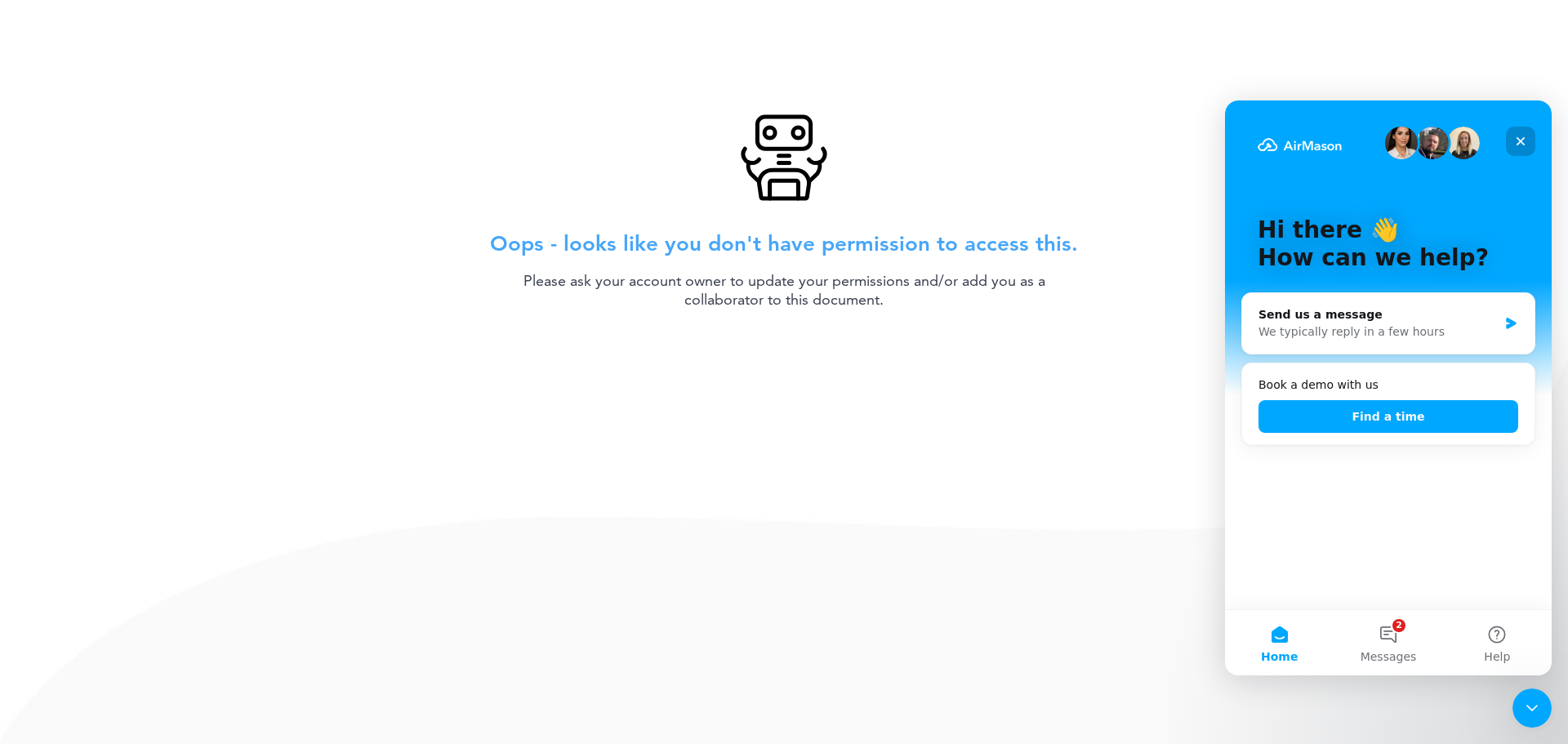
click at [1521, 136] on icon "Close" at bounding box center [1521, 142] width 13 height 13
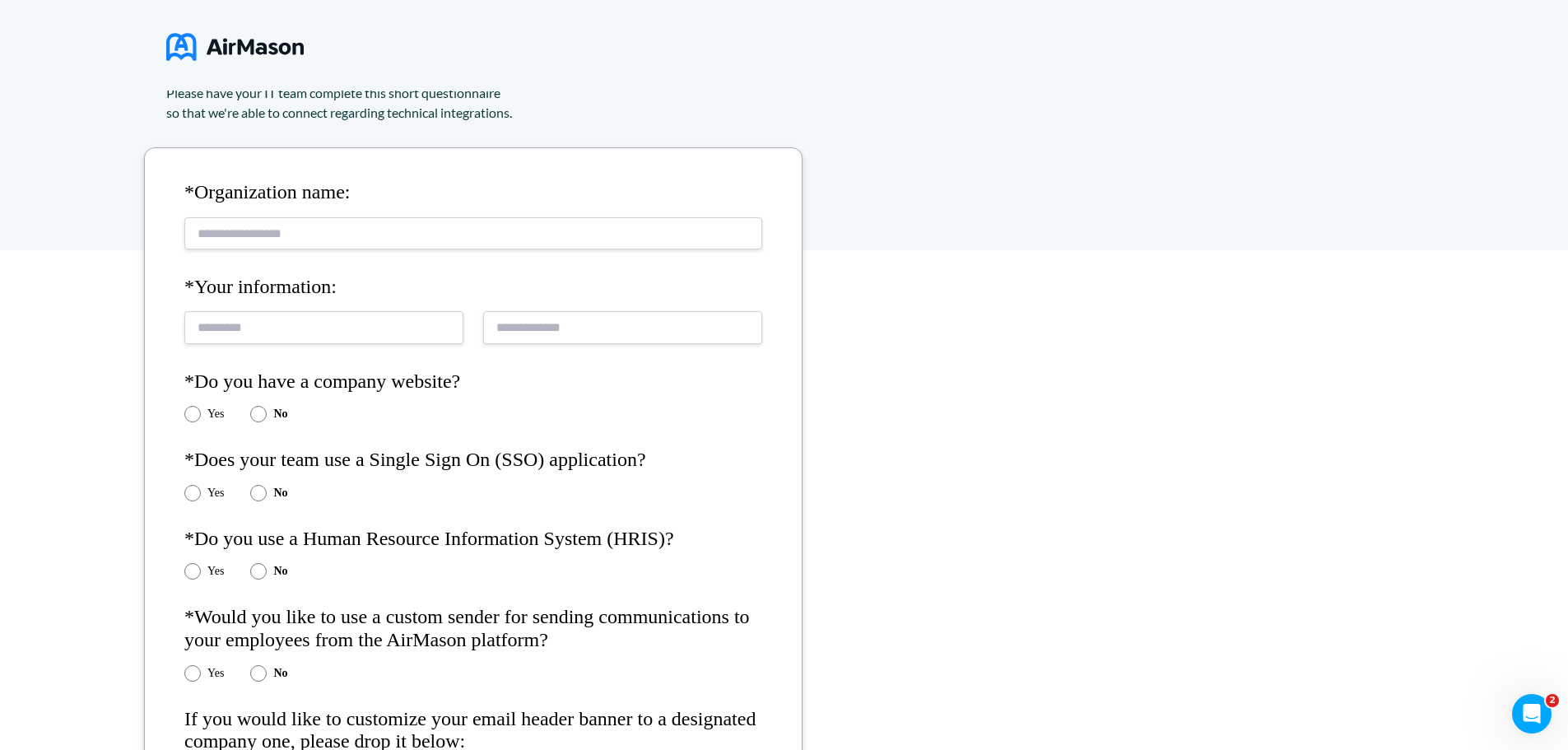
scroll to position [247, 0]
